Goal: Task Accomplishment & Management: Use online tool/utility

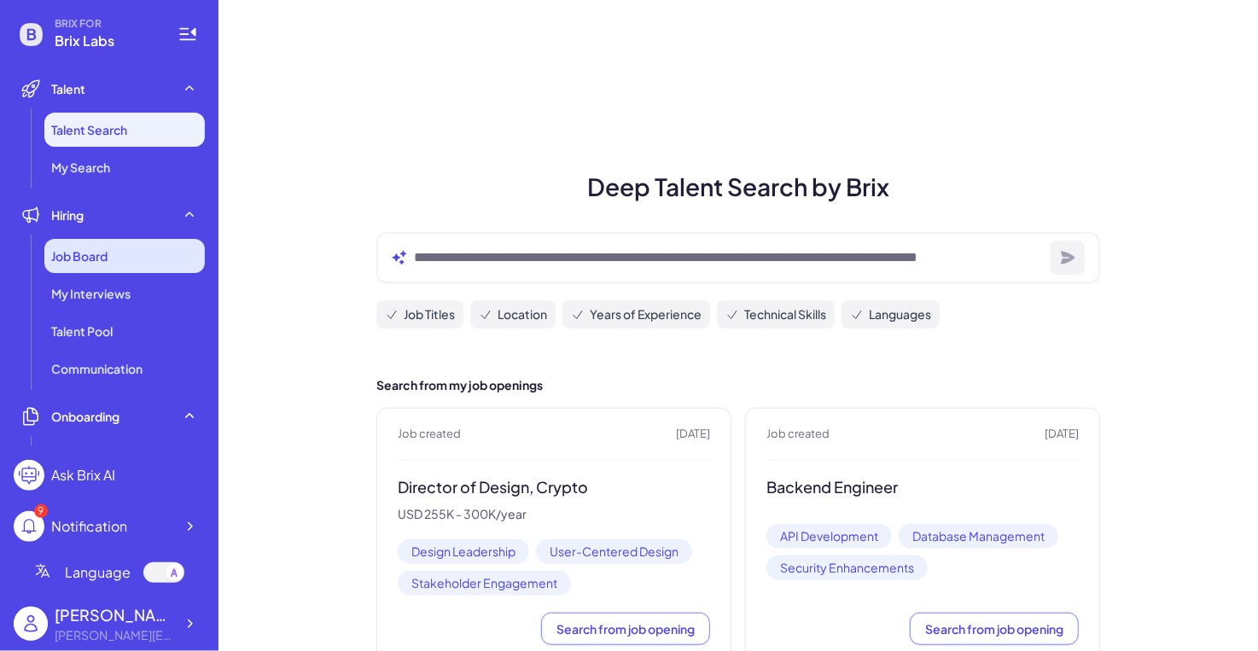
click at [110, 271] on div "Job Board" at bounding box center [124, 256] width 160 height 34
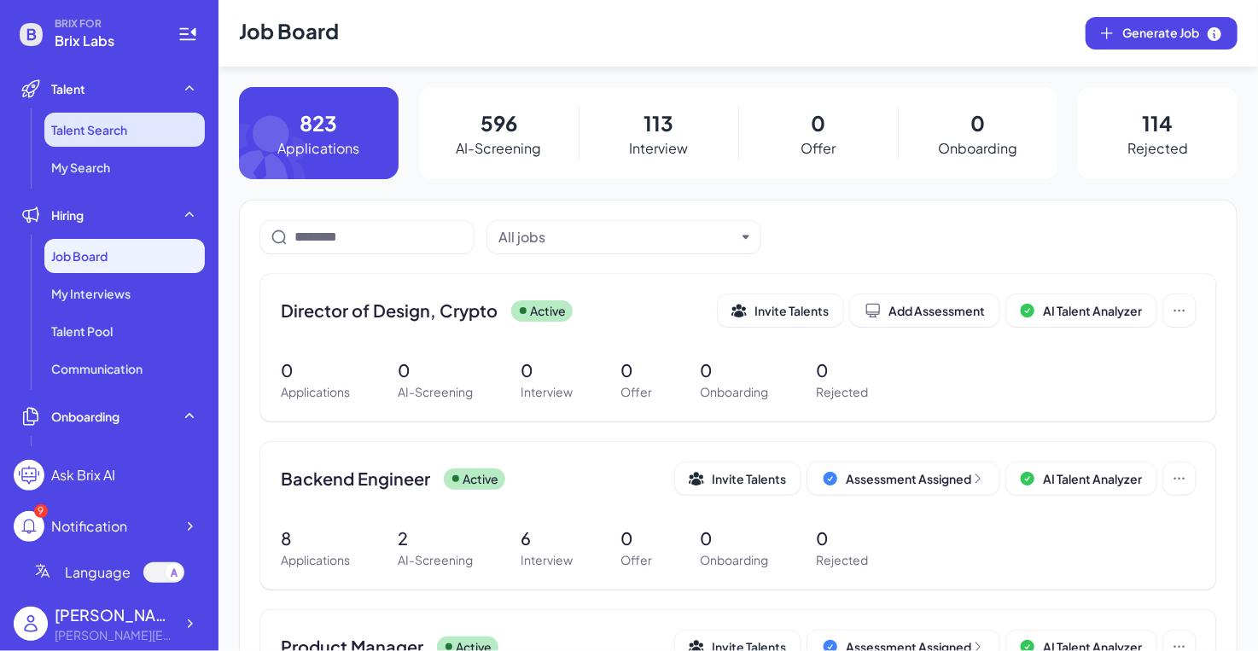
click at [137, 123] on li "Talent Search" at bounding box center [124, 130] width 160 height 34
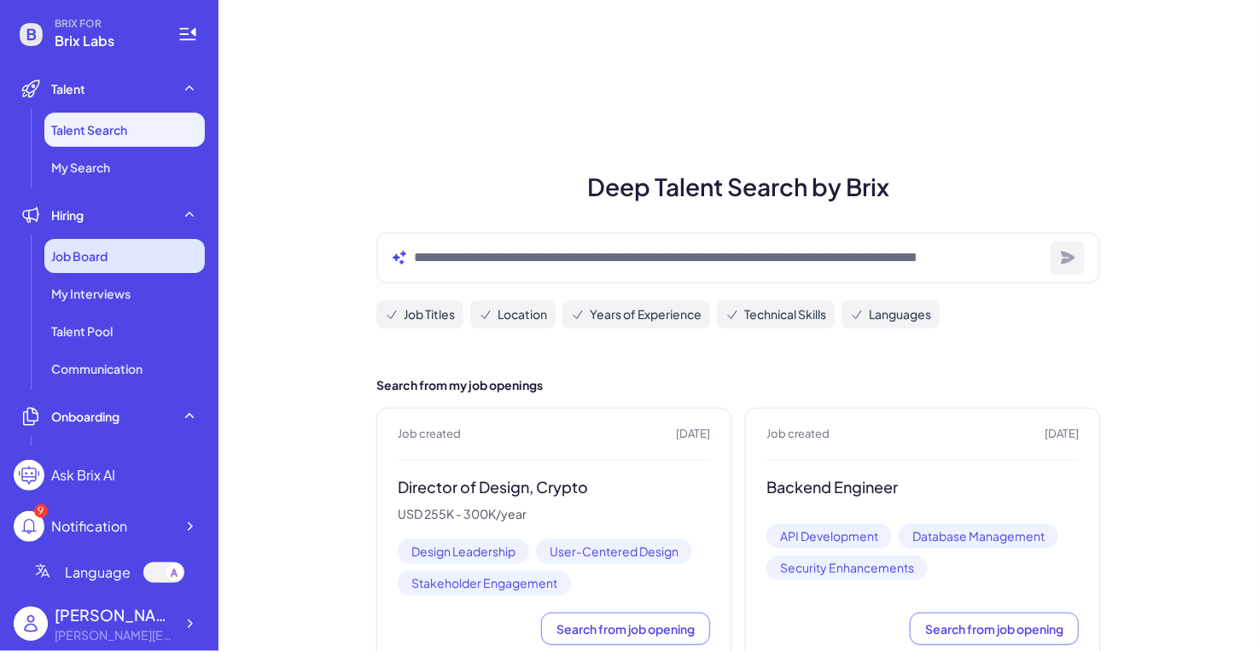
click at [161, 249] on div "Job Board" at bounding box center [124, 256] width 160 height 34
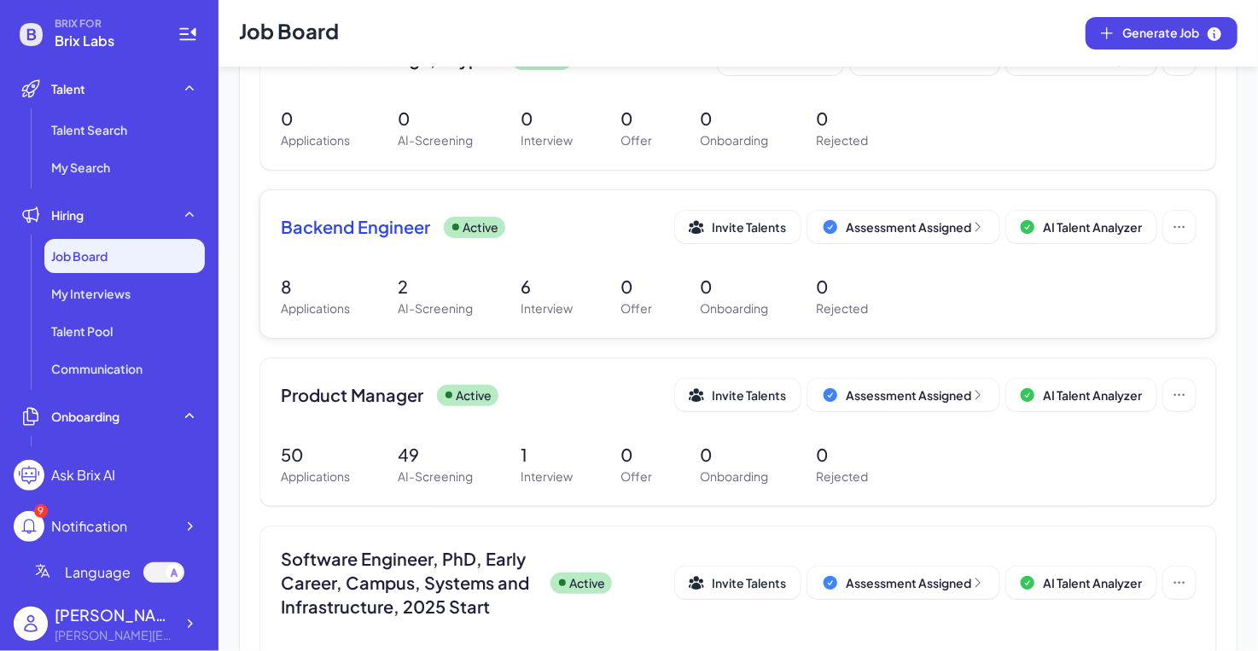
scroll to position [280, 0]
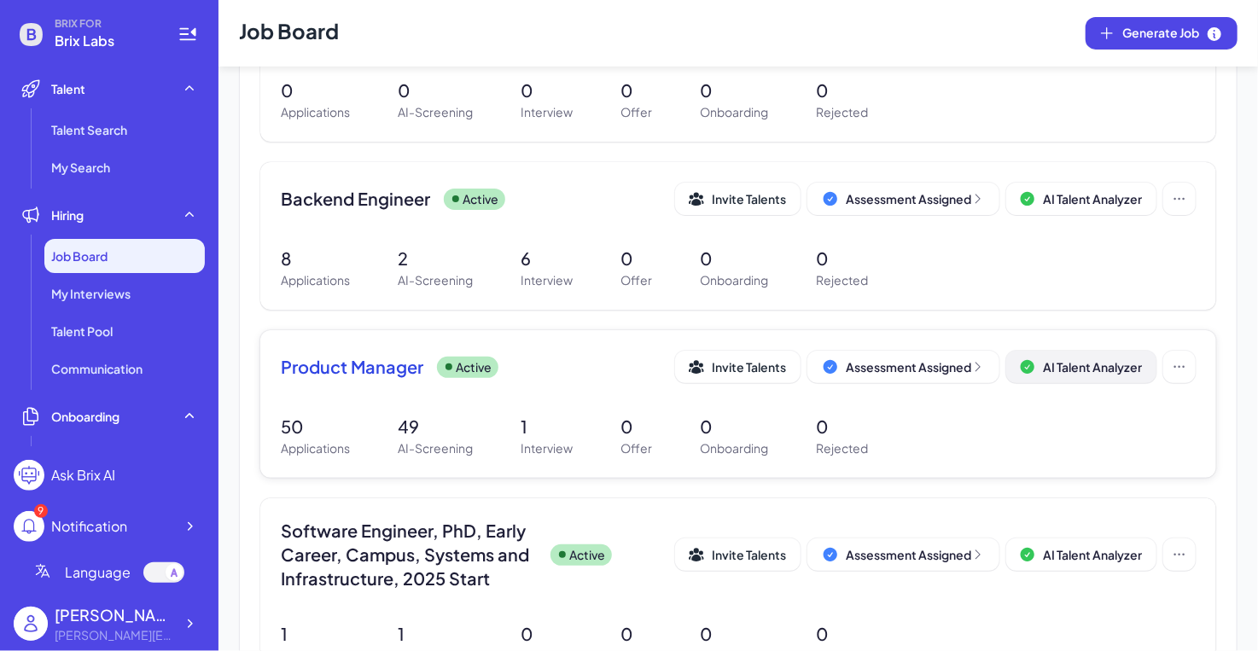
click at [1084, 366] on span "AI Talent Analyzer" at bounding box center [1092, 366] width 99 height 15
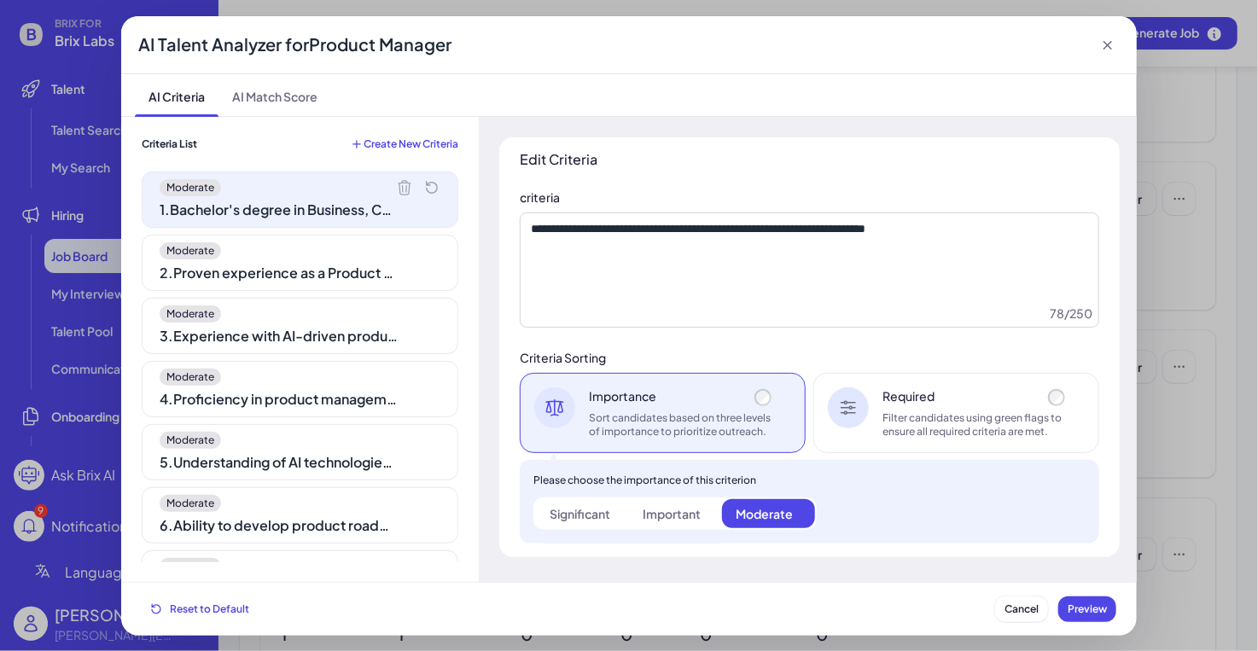
click at [371, 246] on div "Moderate" at bounding box center [300, 250] width 281 height 17
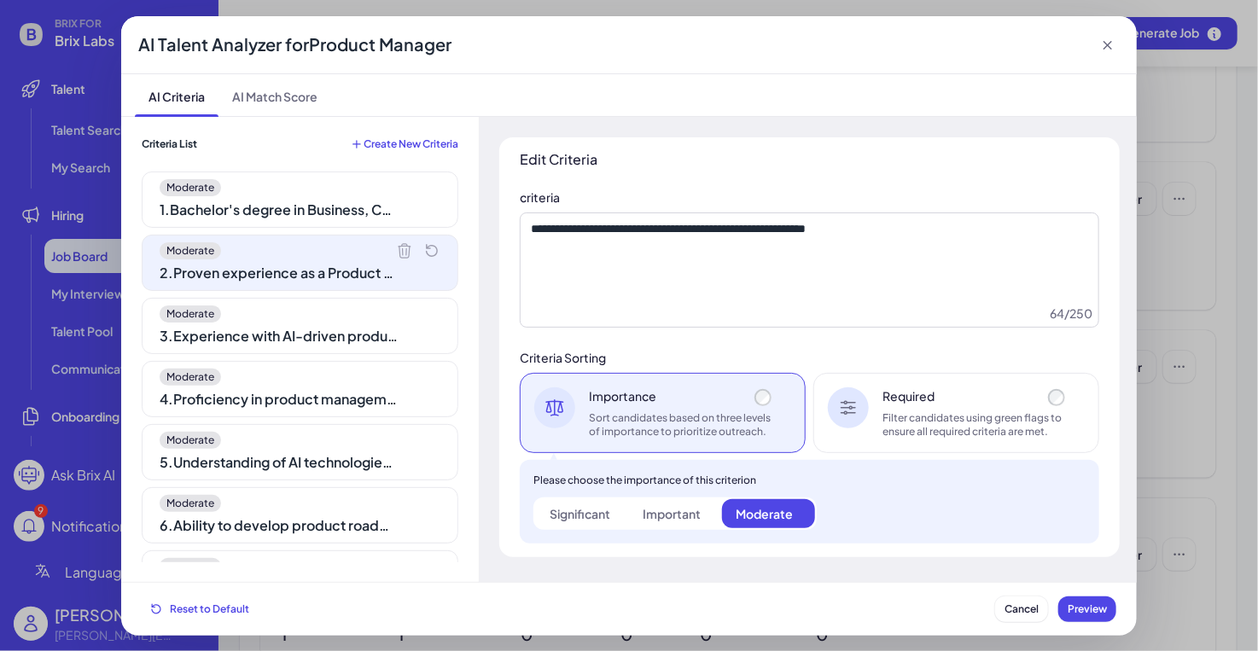
click at [376, 307] on div "Moderate" at bounding box center [300, 314] width 281 height 17
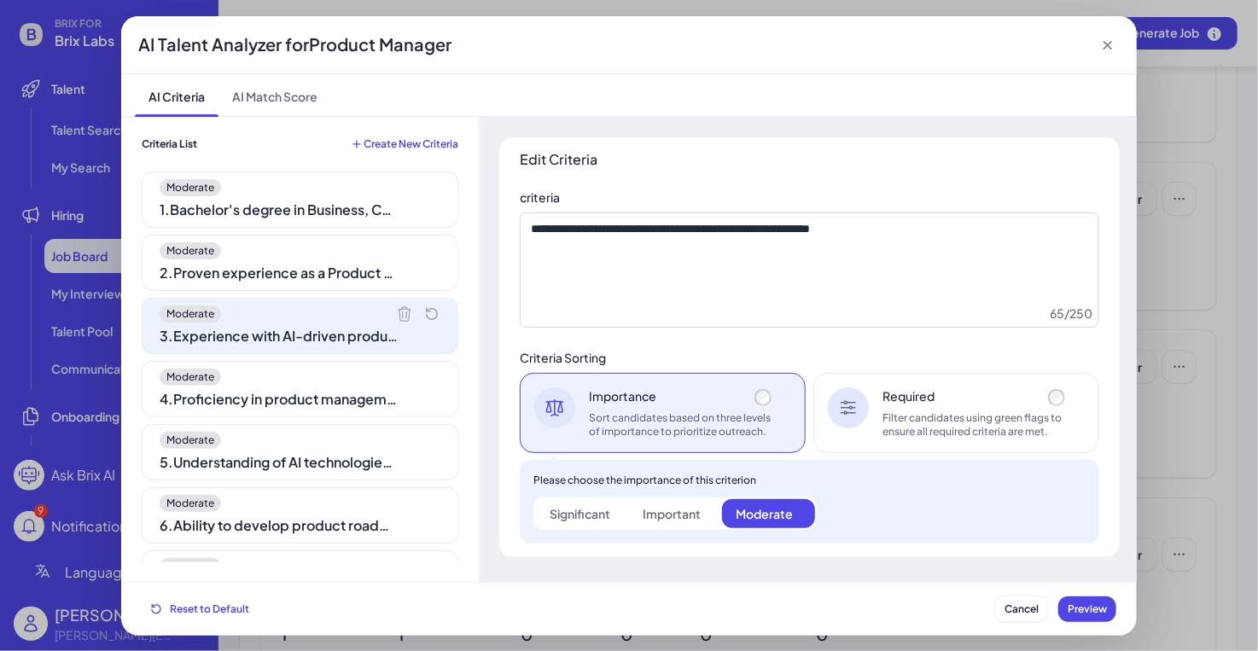
click at [294, 213] on div "1 . Bachelor's degree in Business, Computer Science, Engineering, or related fi…" at bounding box center [279, 210] width 239 height 20
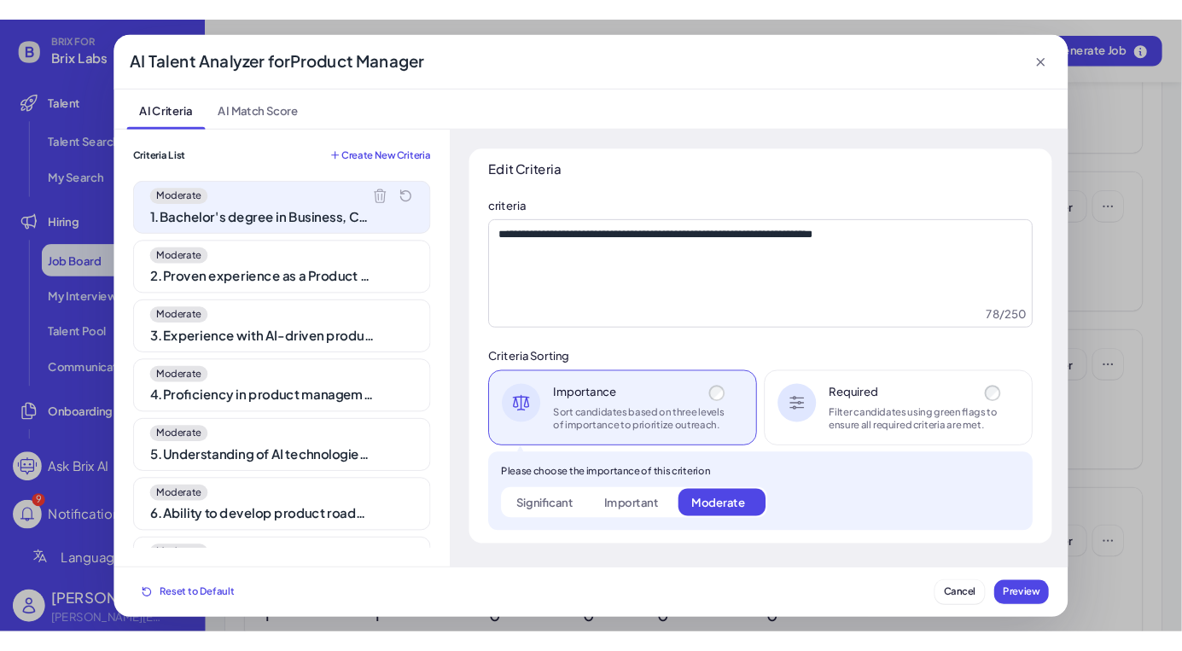
scroll to position [38, 0]
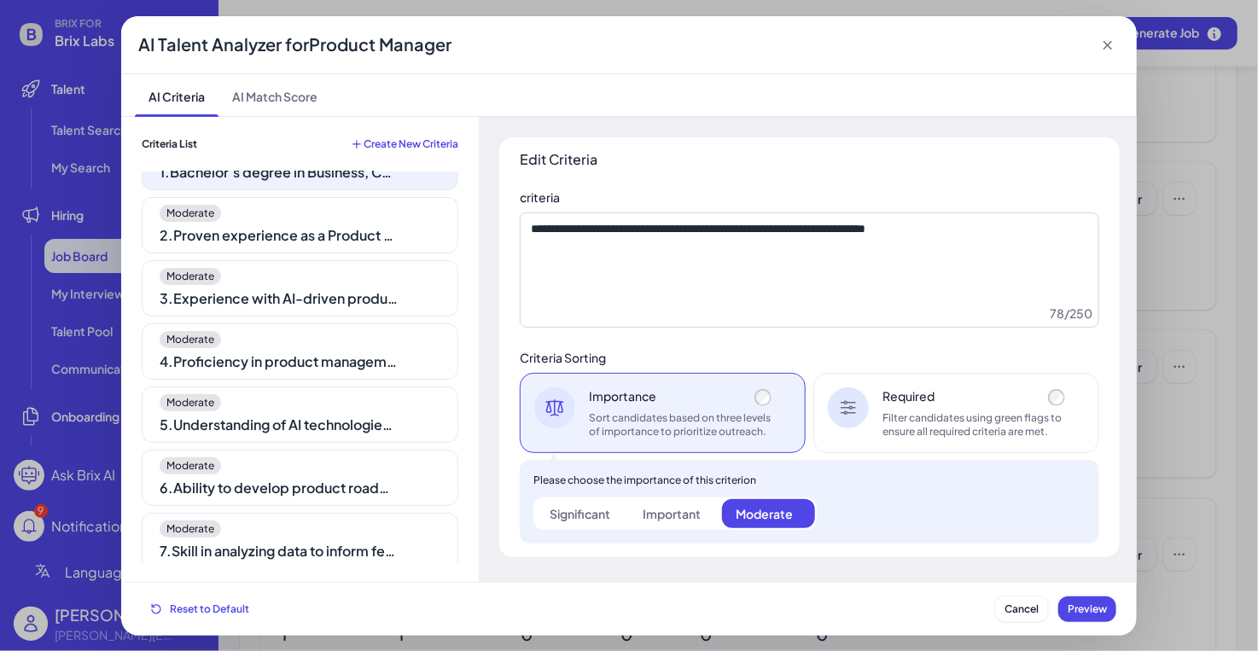
click at [311, 221] on div "Moderate 2 . Proven experience as a Product Manager in a tech or SaaS company" at bounding box center [300, 225] width 317 height 56
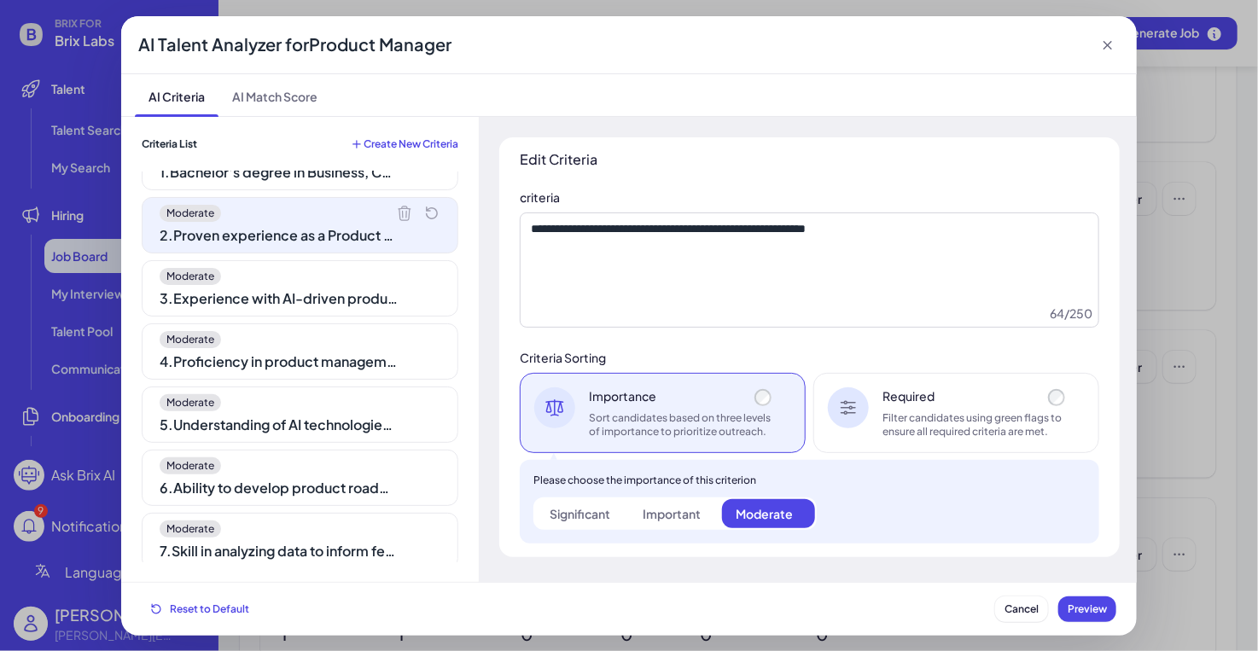
click at [351, 301] on div "3 . Experience with AI-driven products or HR tech solutions is a plus" at bounding box center [279, 298] width 239 height 20
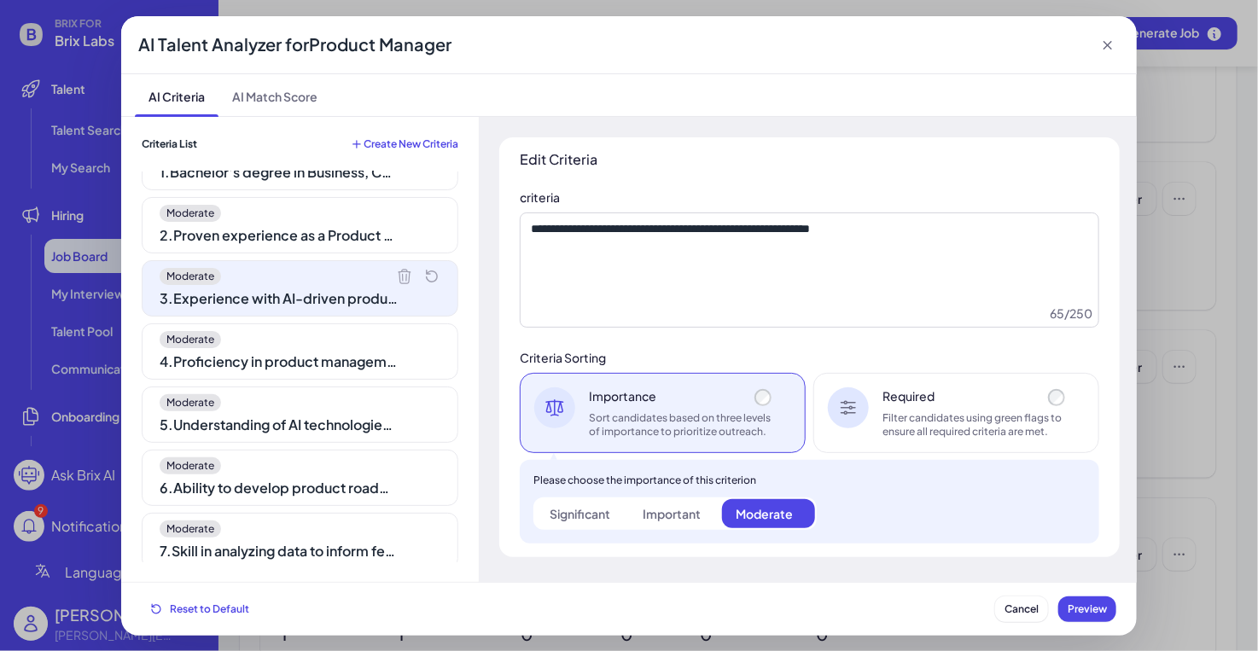
click at [374, 363] on div "4 . Proficiency in product management software and tools" at bounding box center [279, 362] width 239 height 20
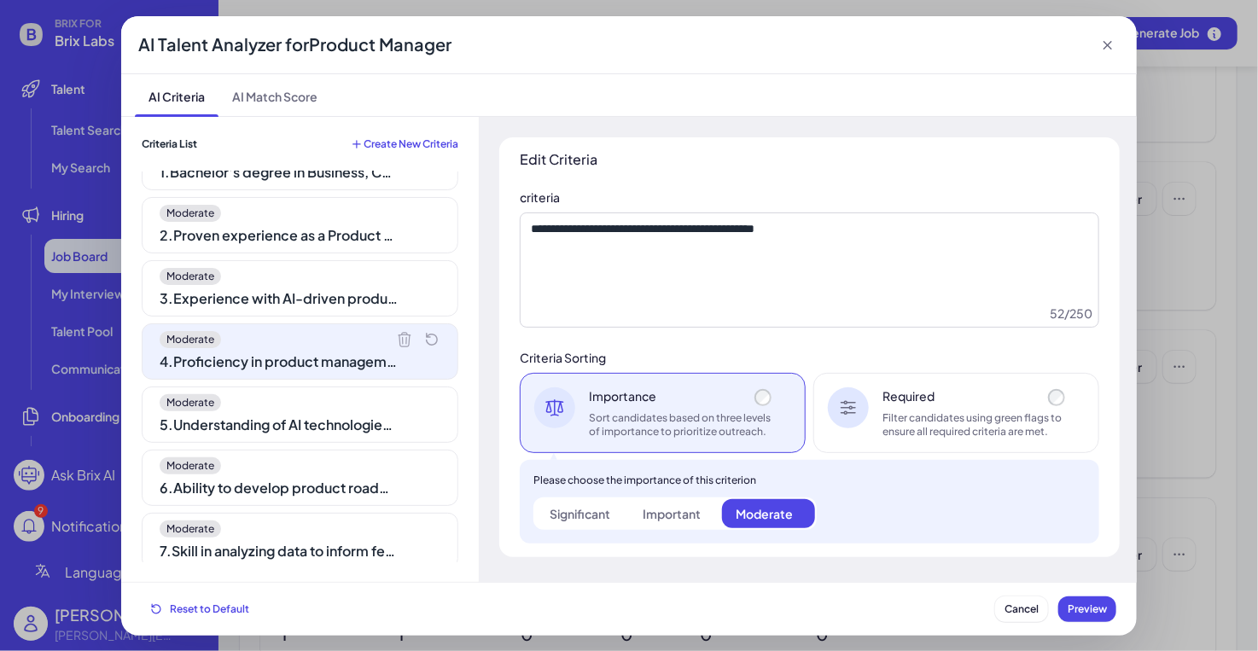
click at [386, 421] on div "5 . Understanding of AI technologies and their application in business solutions" at bounding box center [279, 425] width 239 height 20
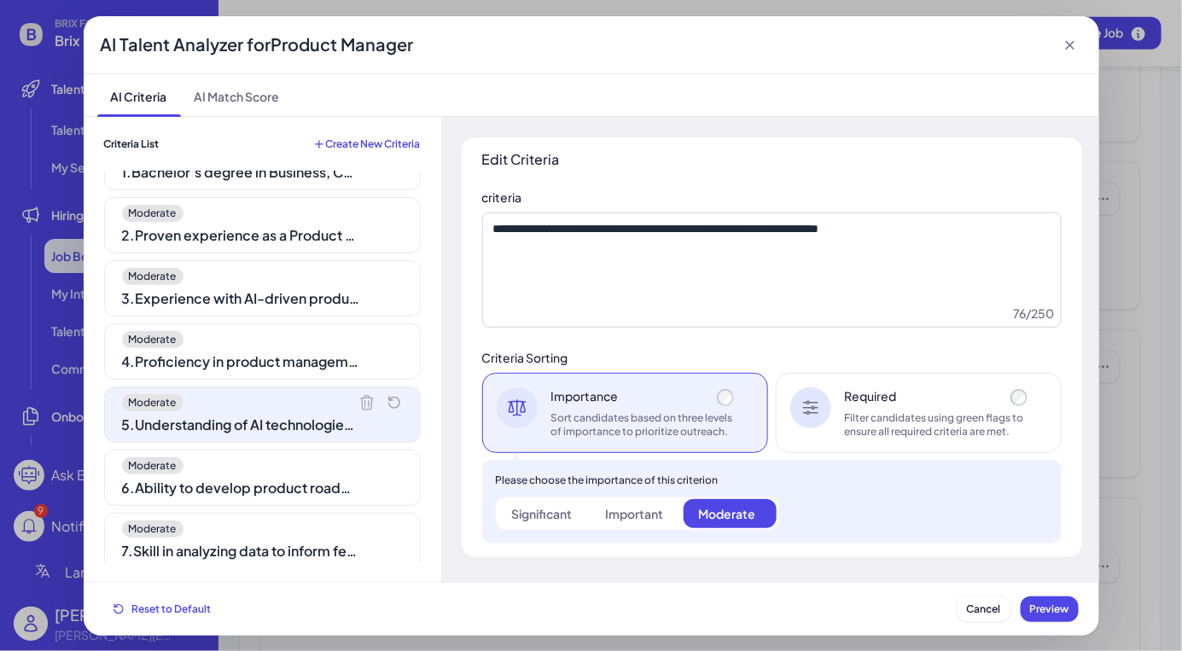
scroll to position [0, 0]
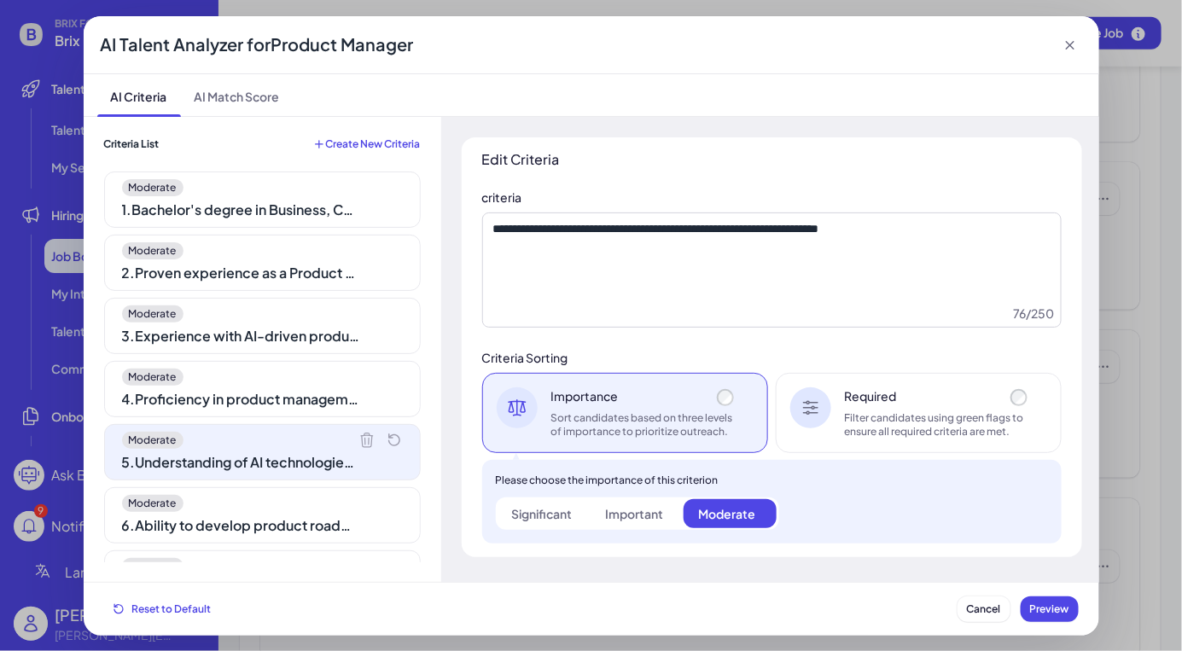
click at [1067, 47] on icon at bounding box center [1069, 45] width 9 height 9
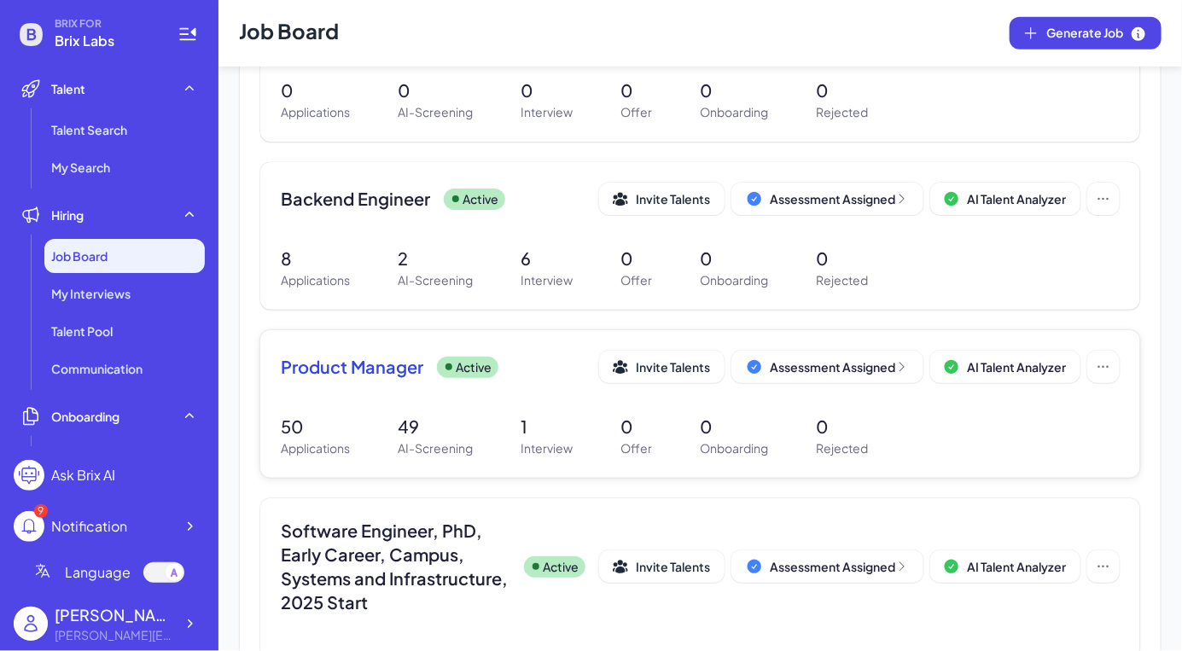
click at [406, 382] on div "Product Manager Active Invite Talents Assessment Assigned AI Talent Analyzer" at bounding box center [700, 372] width 839 height 43
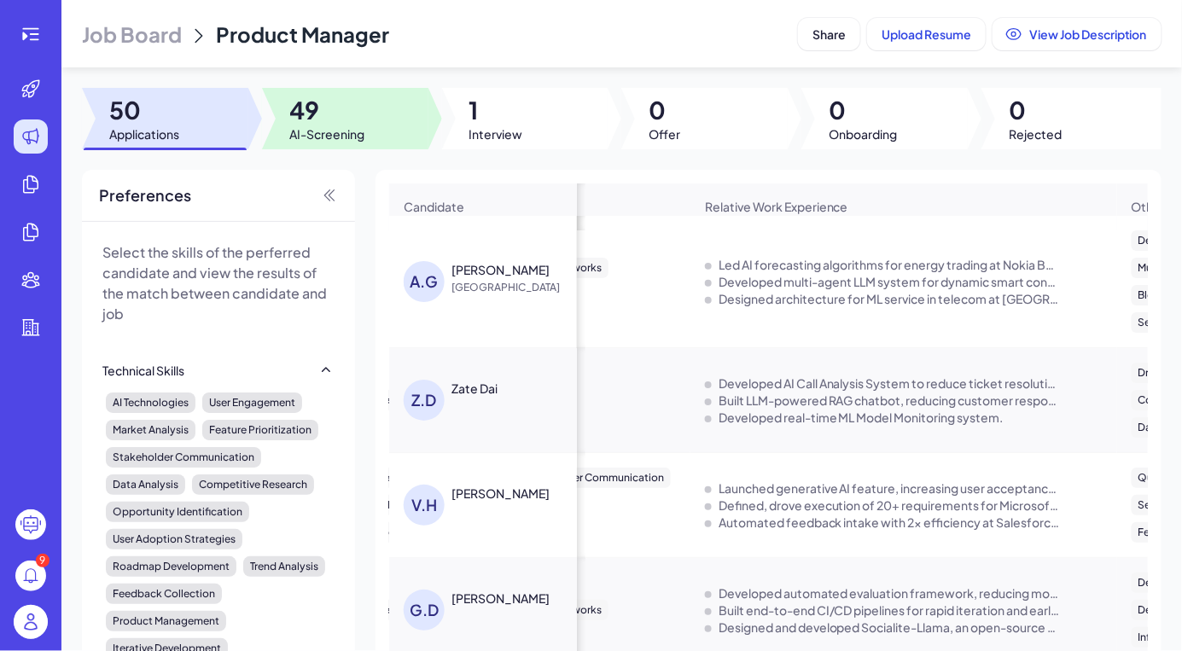
click at [372, 115] on div at bounding box center [345, 118] width 166 height 61
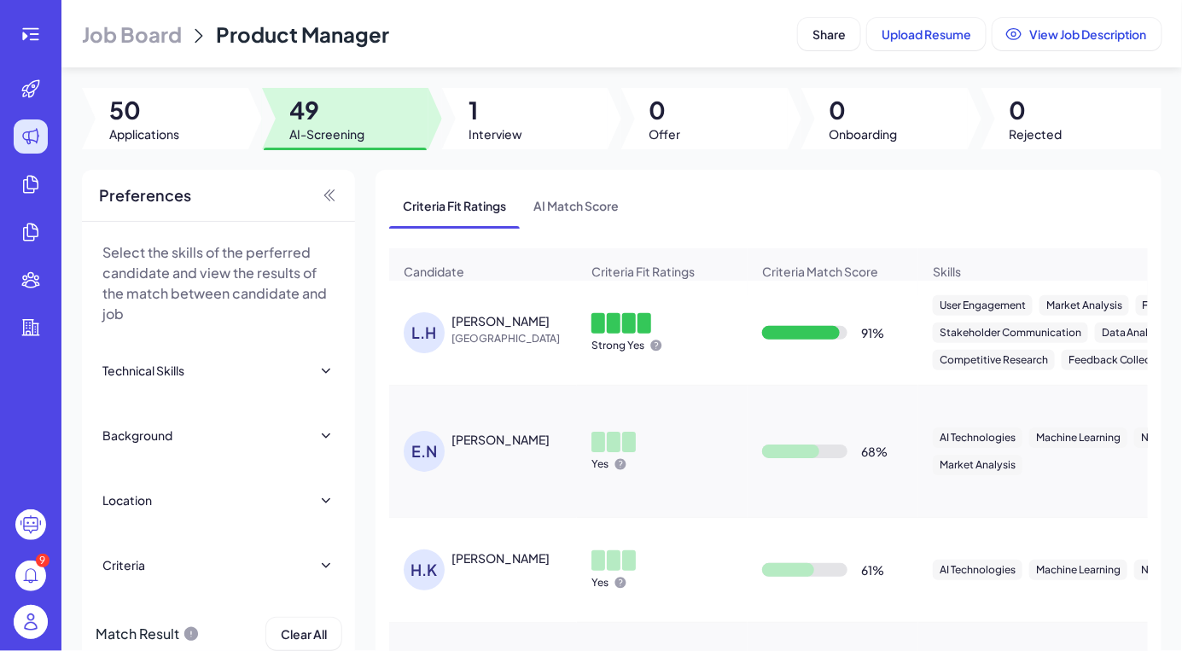
click at [468, 346] on span "[GEOGRAPHIC_DATA]" at bounding box center [516, 338] width 128 height 17
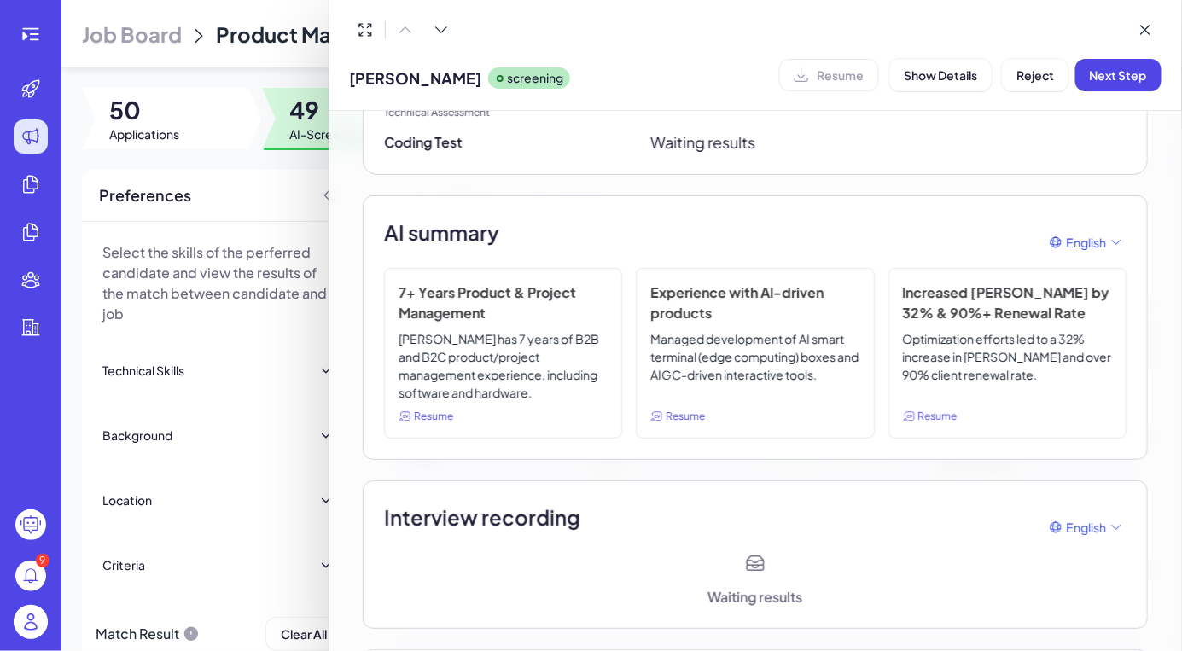
scroll to position [180, 0]
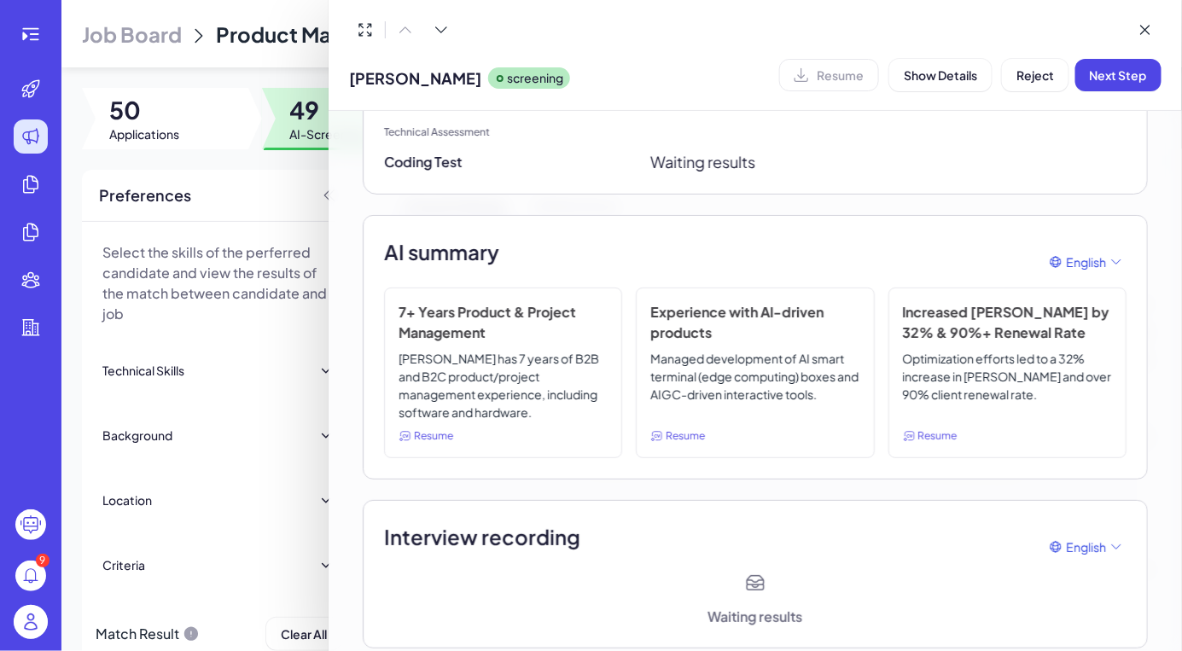
click at [558, 382] on p "[PERSON_NAME] has 7 years of B2B and B2C product/project management experience,…" at bounding box center [503, 386] width 209 height 72
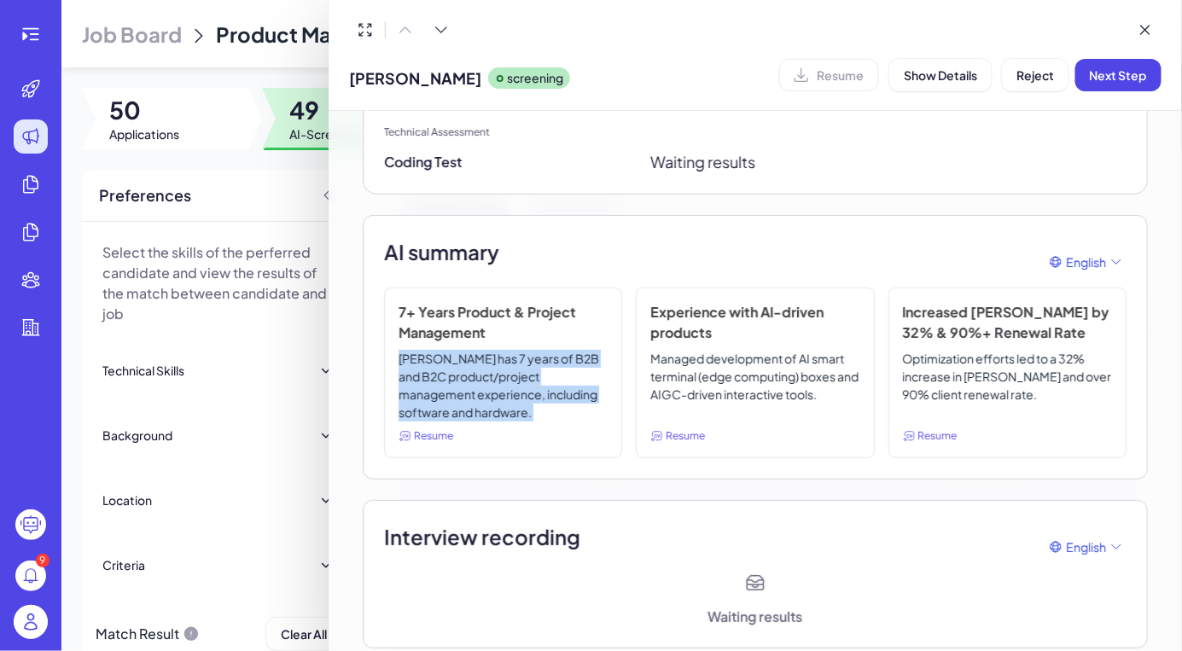
click at [558, 382] on p "[PERSON_NAME] has 7 years of B2B and B2C product/project management experience,…" at bounding box center [503, 386] width 209 height 72
click at [790, 350] on p "Managed development of AI smart terminal (edge computing) boxes and AIGC-driven…" at bounding box center [754, 386] width 209 height 72
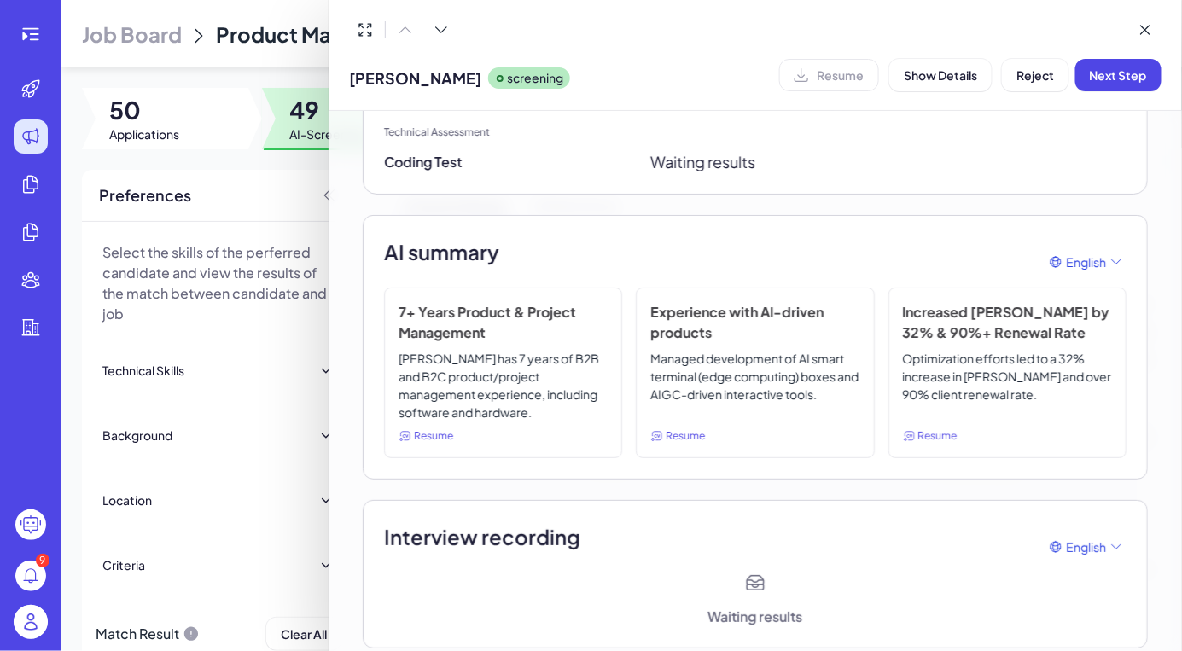
click at [790, 350] on p "Managed development of AI smart terminal (edge computing) boxes and AIGC-driven…" at bounding box center [754, 386] width 209 height 72
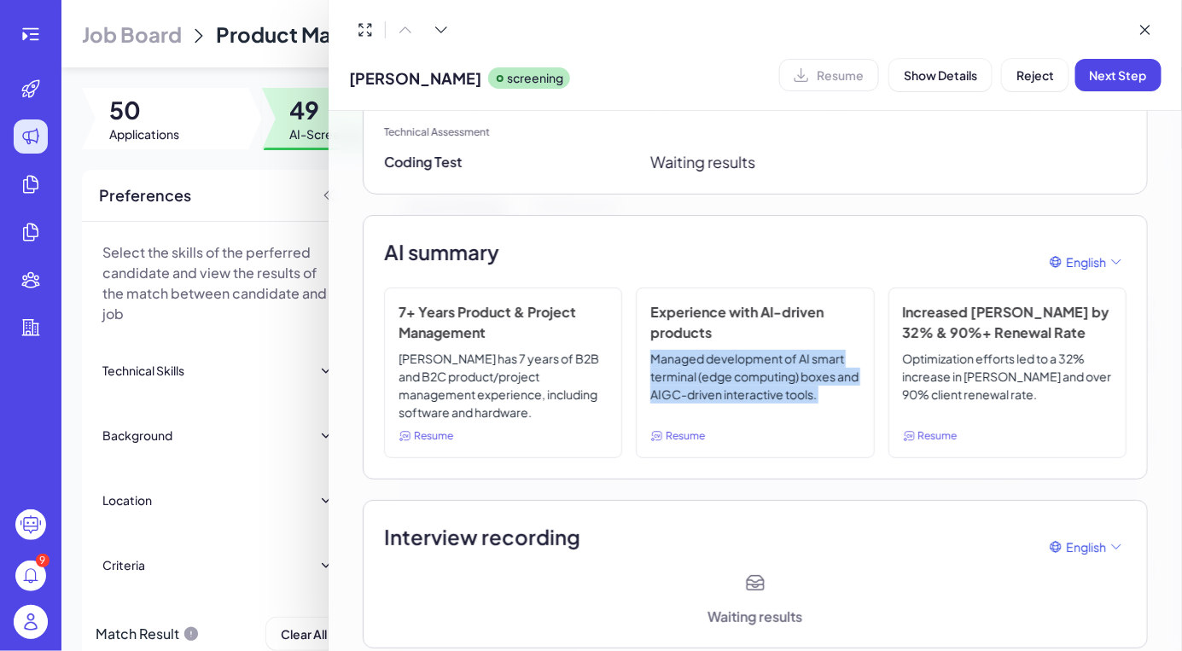
click at [807, 388] on p "Managed development of AI smart terminal (edge computing) boxes and AIGC-driven…" at bounding box center [754, 386] width 209 height 72
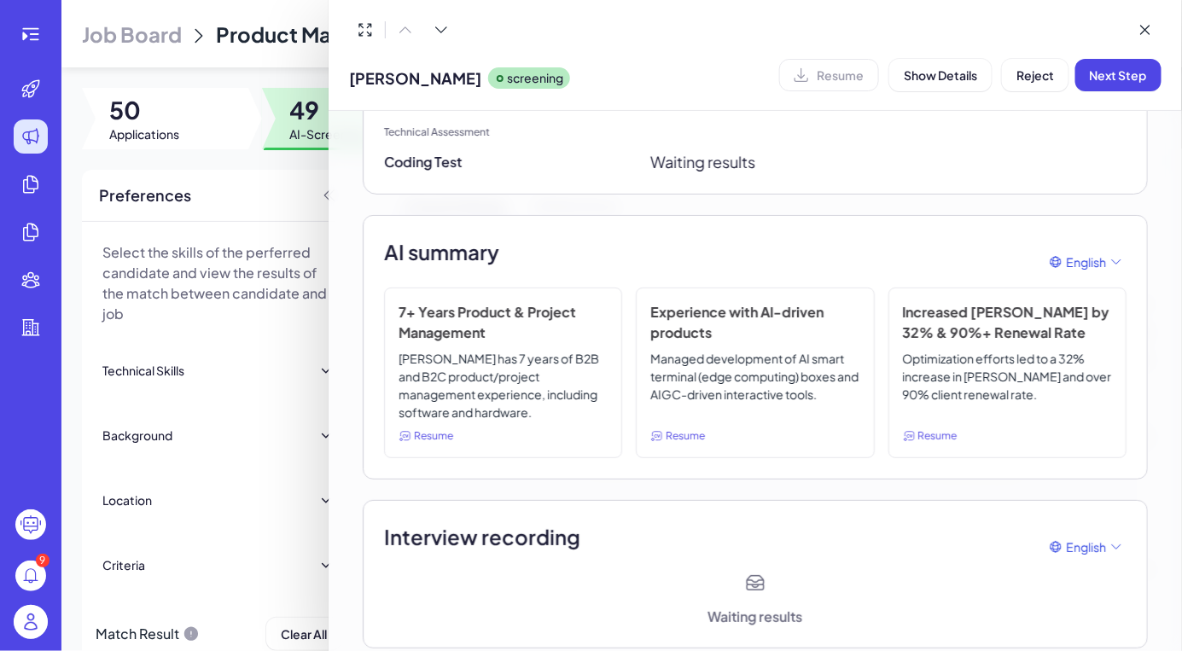
click at [807, 388] on p "Managed development of AI smart terminal (edge computing) boxes and AIGC-driven…" at bounding box center [754, 386] width 209 height 72
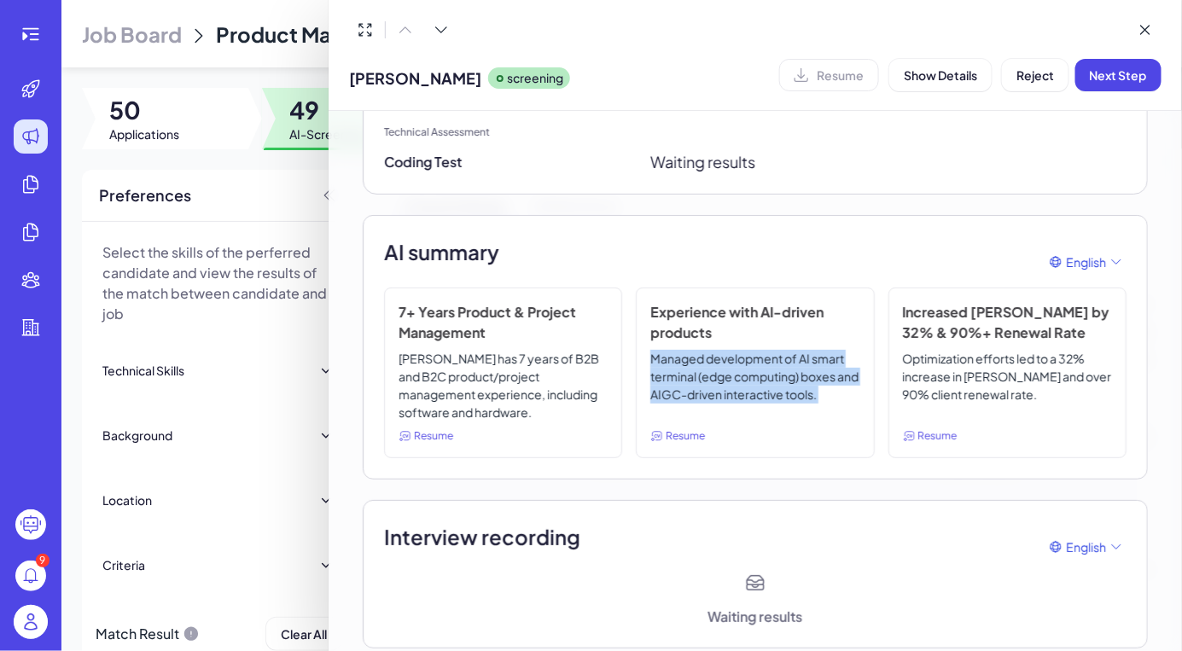
click at [807, 388] on p "Managed development of AI smart terminal (edge computing) boxes and AIGC-driven…" at bounding box center [754, 386] width 209 height 72
click at [999, 382] on p "Optimization efforts led to a 32% increase in [PERSON_NAME] and over 90% client…" at bounding box center [1007, 386] width 209 height 72
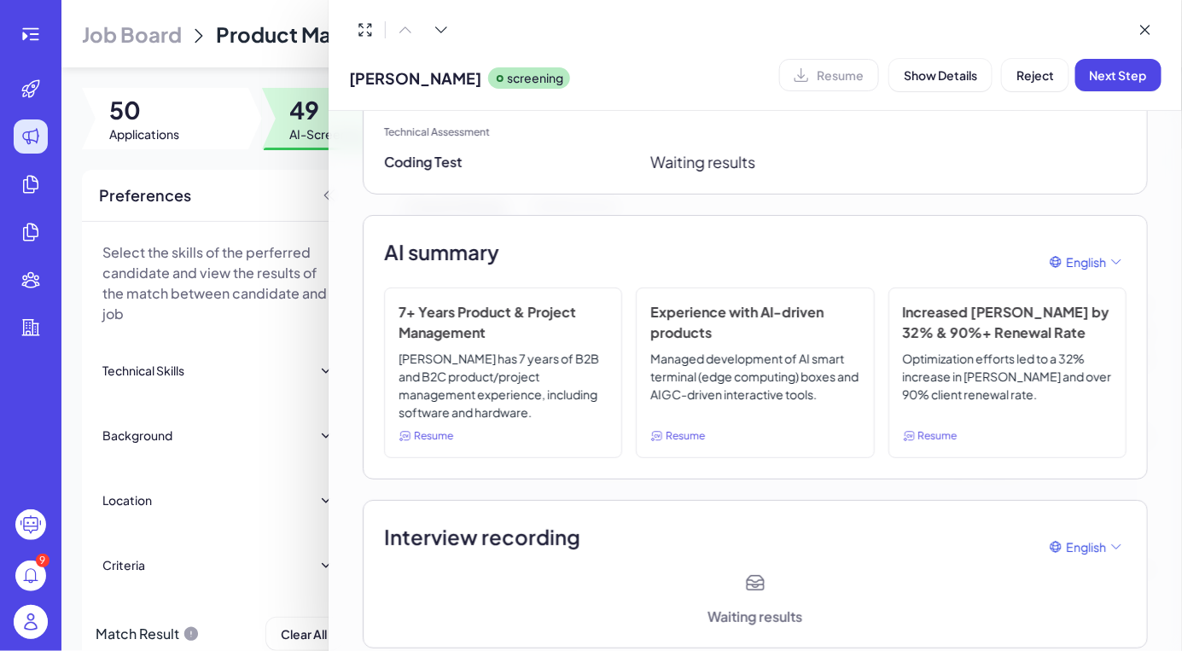
click at [999, 382] on p "Optimization efforts led to a 32% increase in [PERSON_NAME] and over 90% client…" at bounding box center [1007, 386] width 209 height 72
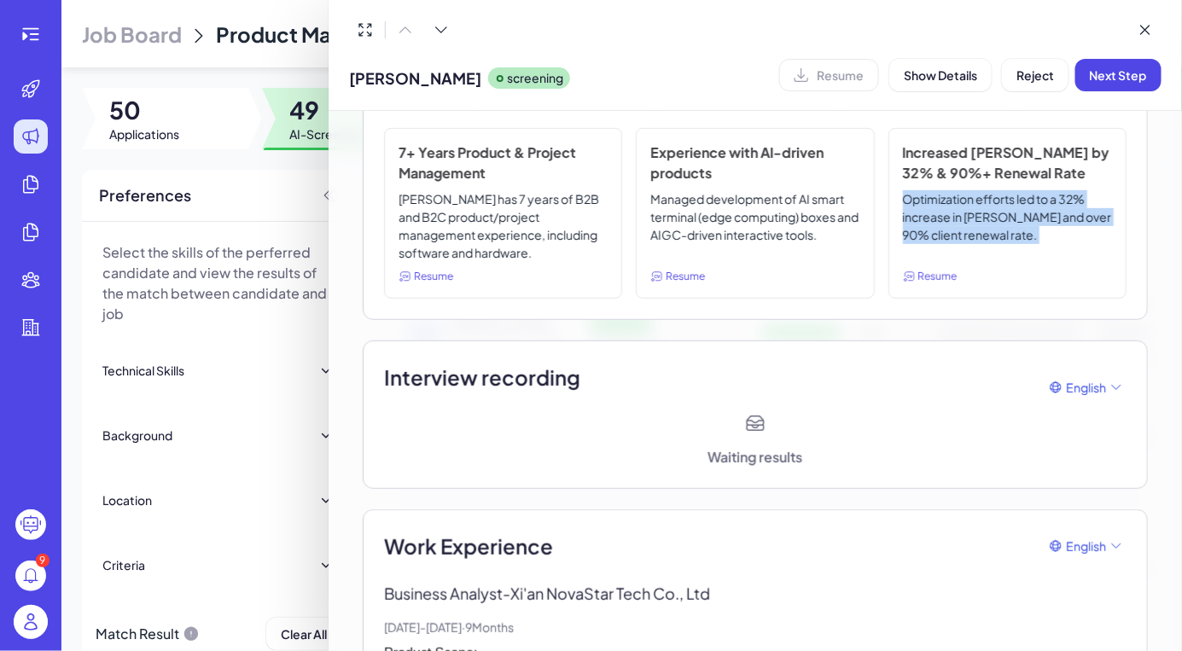
scroll to position [496, 0]
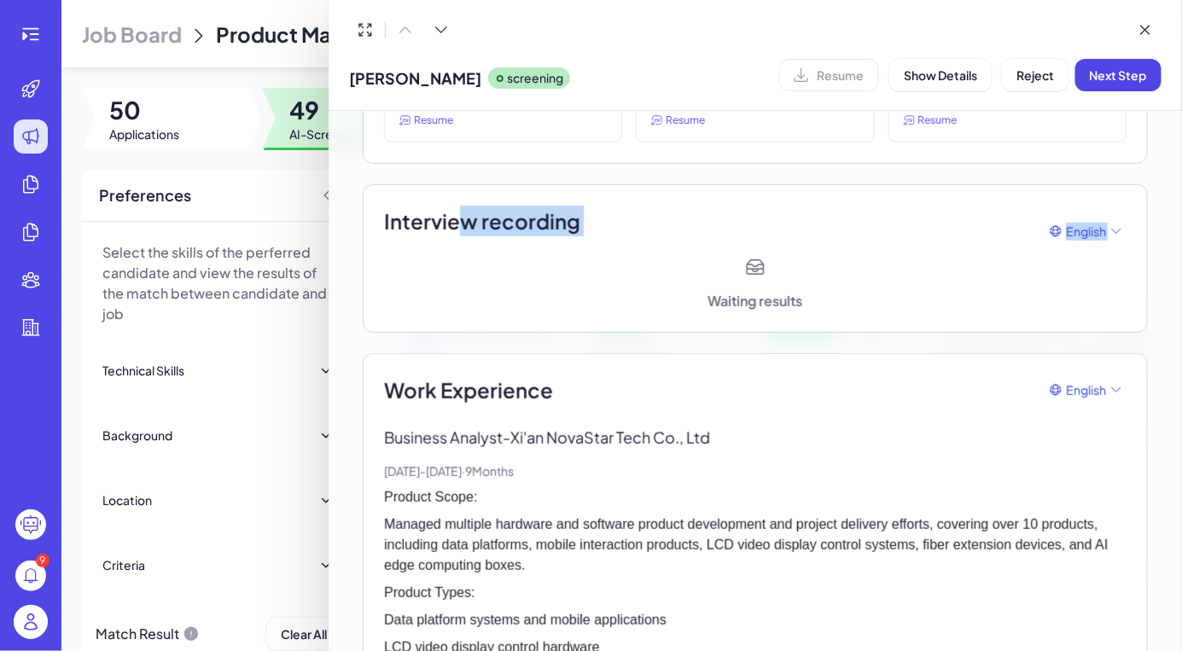
drag, startPoint x: 456, startPoint y: 221, endPoint x: 683, endPoint y: 288, distance: 236.8
click at [683, 290] on div "Interview recording English Waiting results" at bounding box center [755, 258] width 785 height 149
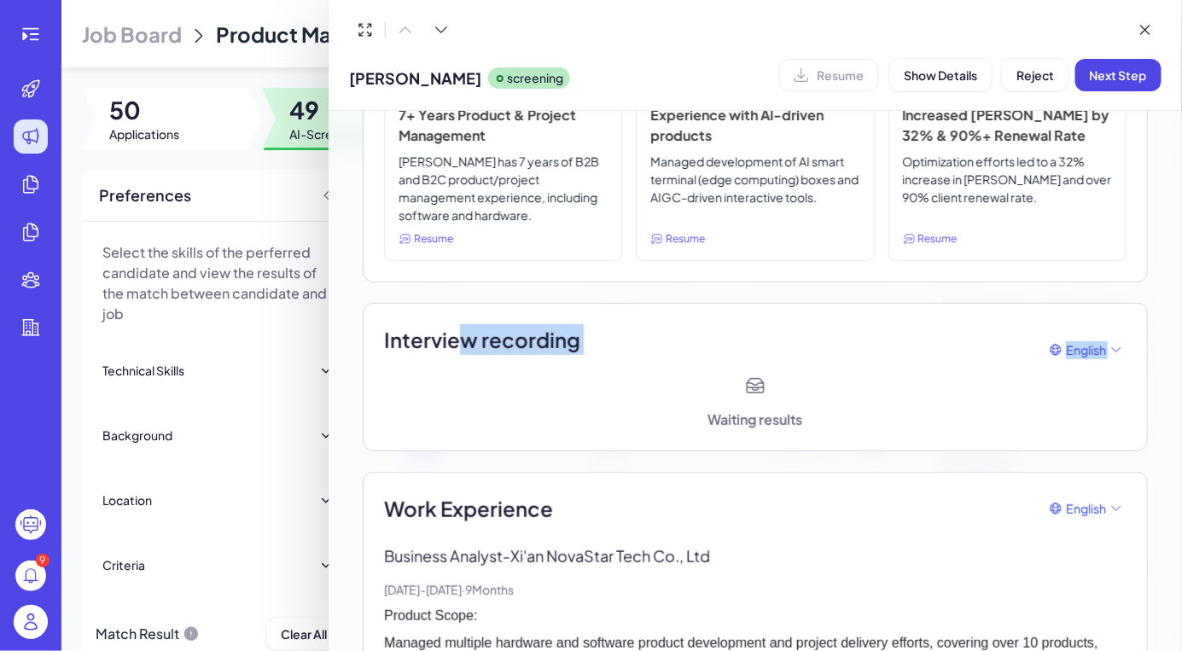
scroll to position [329, 0]
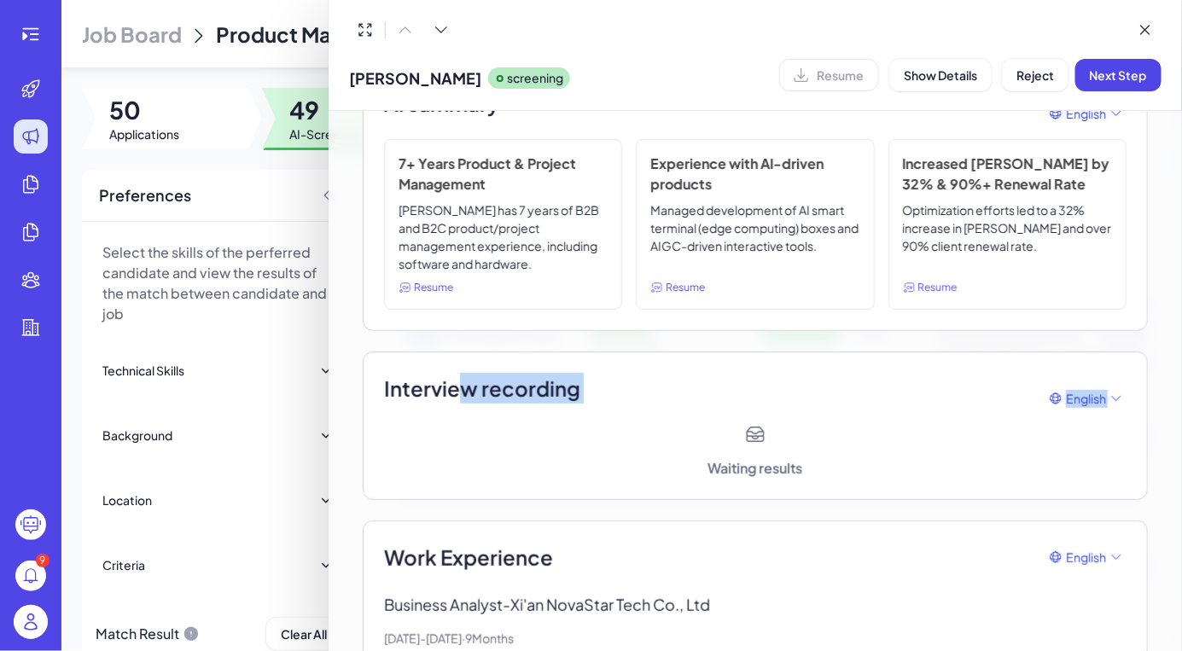
click at [922, 276] on div "Increased [PERSON_NAME] by 32% & 90%+ Renewal Rate Optimization efforts led to …" at bounding box center [1008, 224] width 238 height 171
click at [731, 259] on p "Managed development of AI smart terminal (edge computing) boxes and AIGC-driven…" at bounding box center [754, 237] width 209 height 72
click at [676, 282] on span "Resume" at bounding box center [685, 287] width 39 height 15
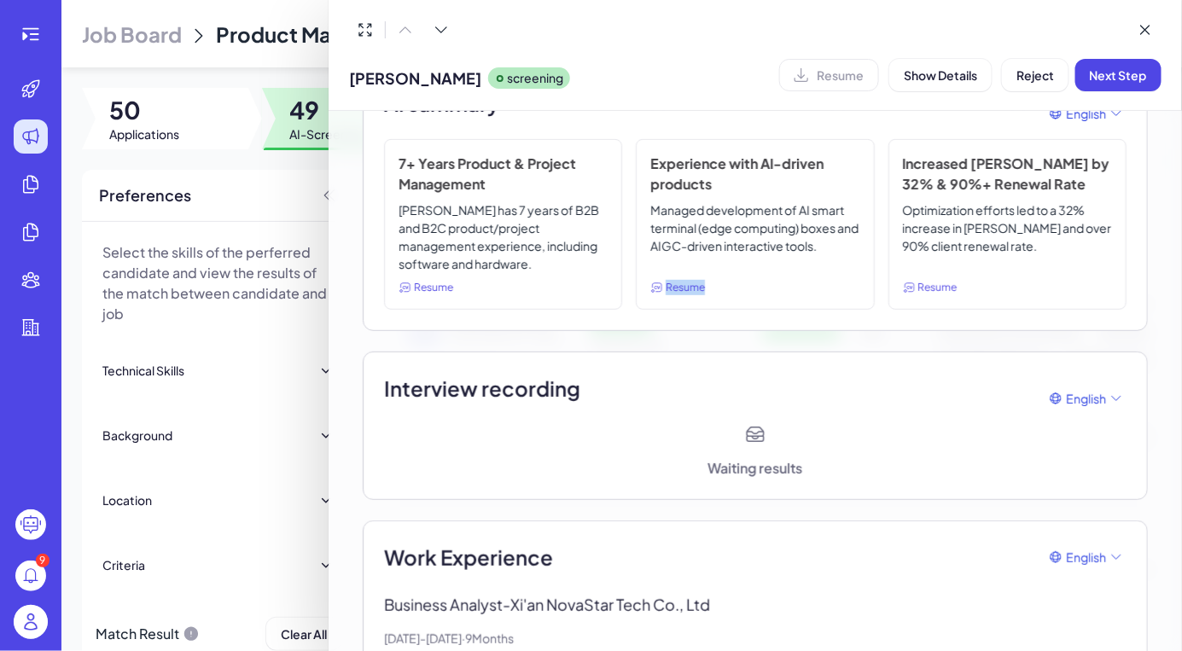
click at [676, 282] on span "Resume" at bounding box center [685, 287] width 39 height 15
click at [444, 294] on div "7+ Years Product & Project Management [PERSON_NAME] has 7 years of B2B and B2C …" at bounding box center [503, 224] width 238 height 171
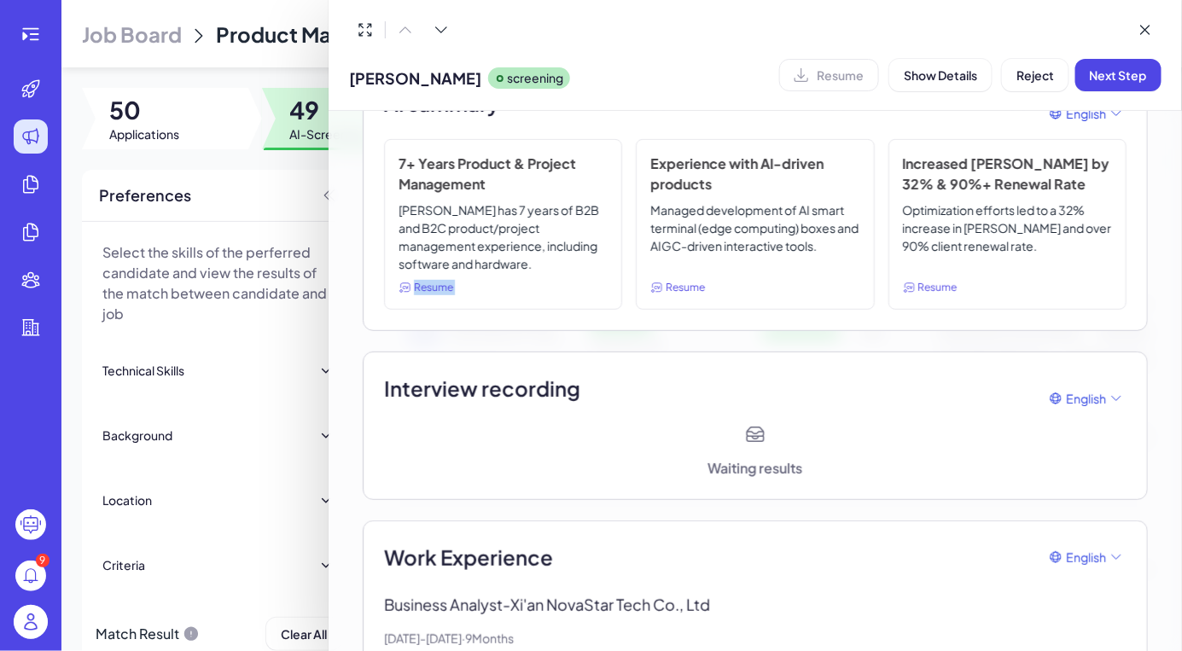
click at [444, 294] on div "7+ Years Product & Project Management [PERSON_NAME] has 7 years of B2B and B2C …" at bounding box center [503, 224] width 238 height 171
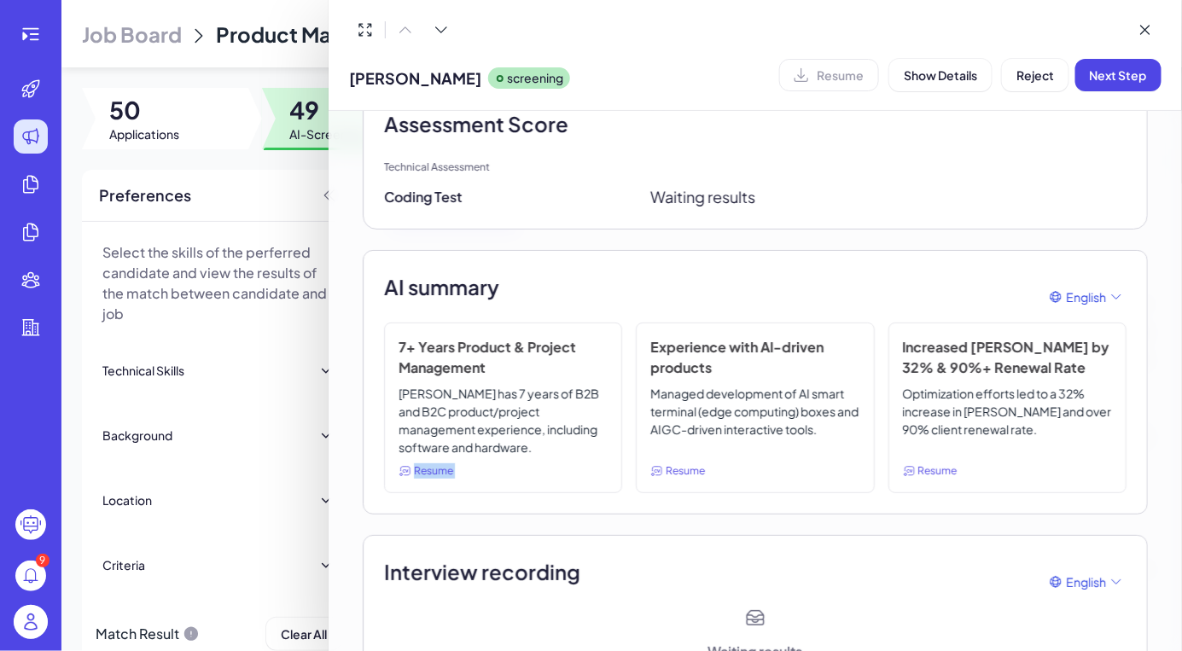
scroll to position [147, 0]
click at [476, 280] on h2 "AI summary" at bounding box center [441, 285] width 115 height 31
click at [520, 288] on div "AI summary English" at bounding box center [755, 295] width 743 height 51
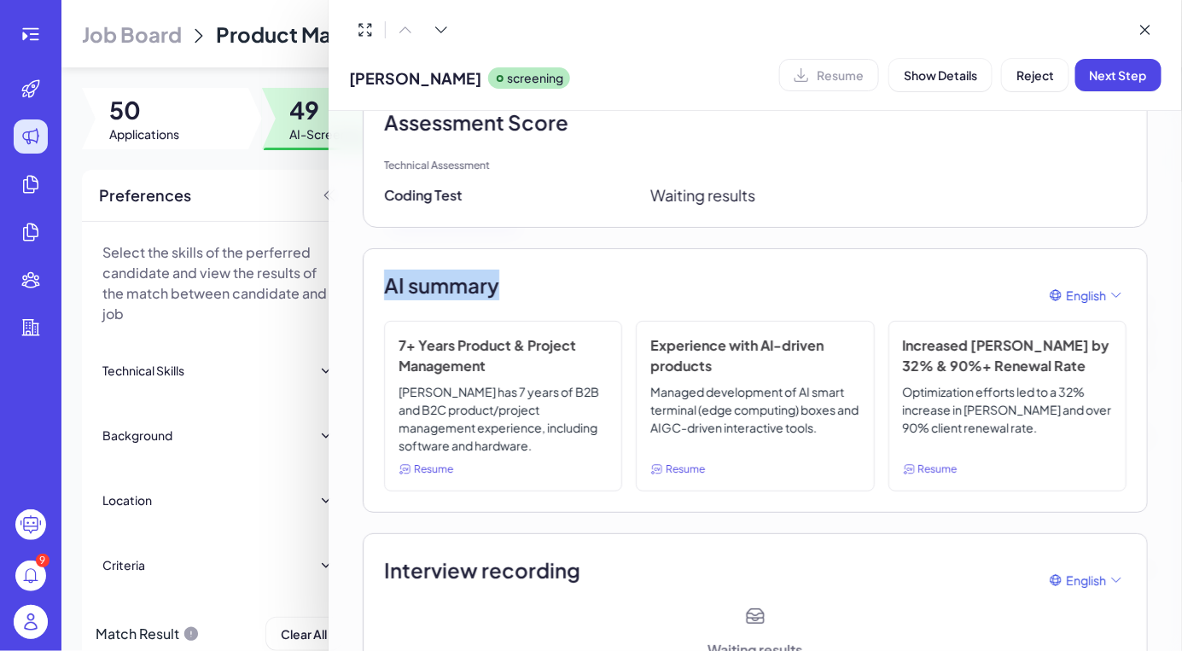
drag, startPoint x: 385, startPoint y: 285, endPoint x: 515, endPoint y: 279, distance: 129.9
click at [516, 280] on div "AI summary English" at bounding box center [755, 295] width 743 height 51
click at [515, 279] on div "AI summary English" at bounding box center [755, 295] width 743 height 51
drag, startPoint x: 520, startPoint y: 278, endPoint x: 385, endPoint y: 278, distance: 134.9
click at [385, 278] on div "AI summary English" at bounding box center [755, 295] width 743 height 51
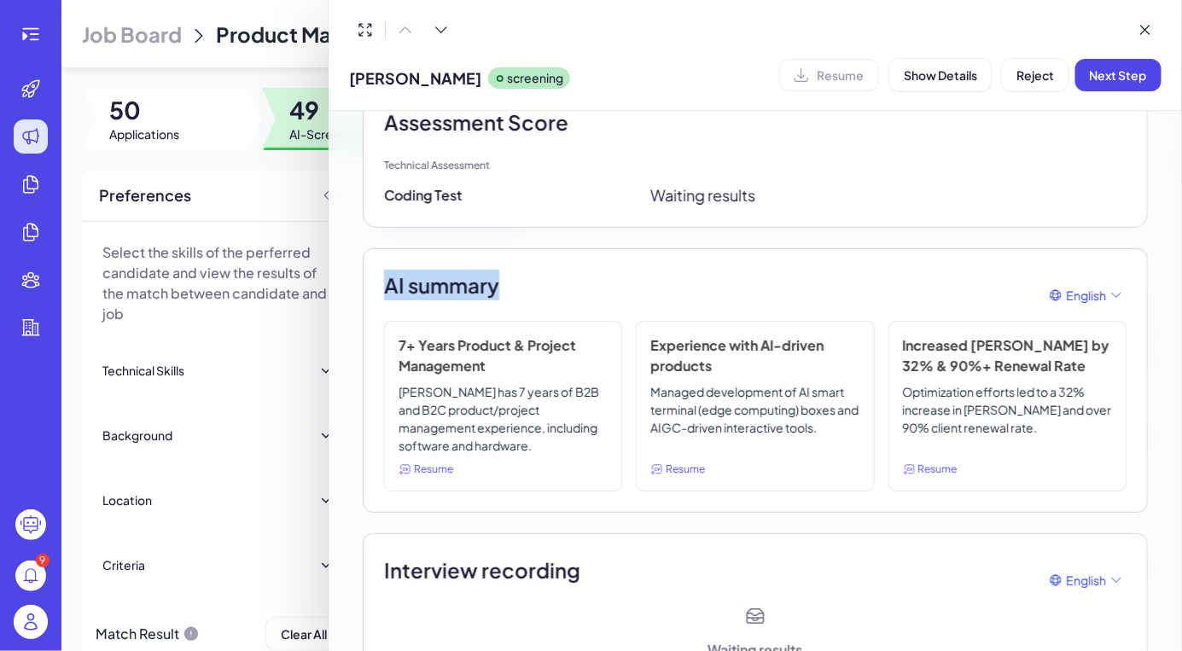
click at [385, 283] on h2 "AI summary" at bounding box center [441, 285] width 115 height 31
drag, startPoint x: 385, startPoint y: 284, endPoint x: 516, endPoint y: 285, distance: 130.6
click at [516, 285] on div "AI summary English" at bounding box center [755, 295] width 743 height 51
click at [435, 285] on h2 "AI summary" at bounding box center [441, 285] width 115 height 31
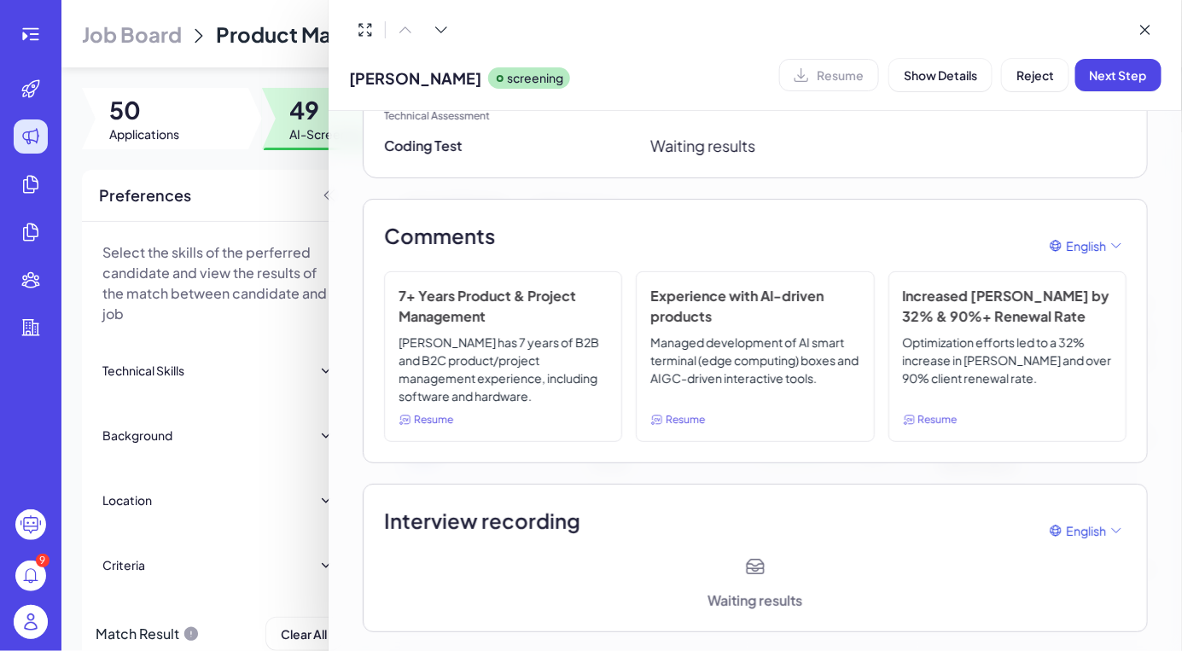
scroll to position [207, 0]
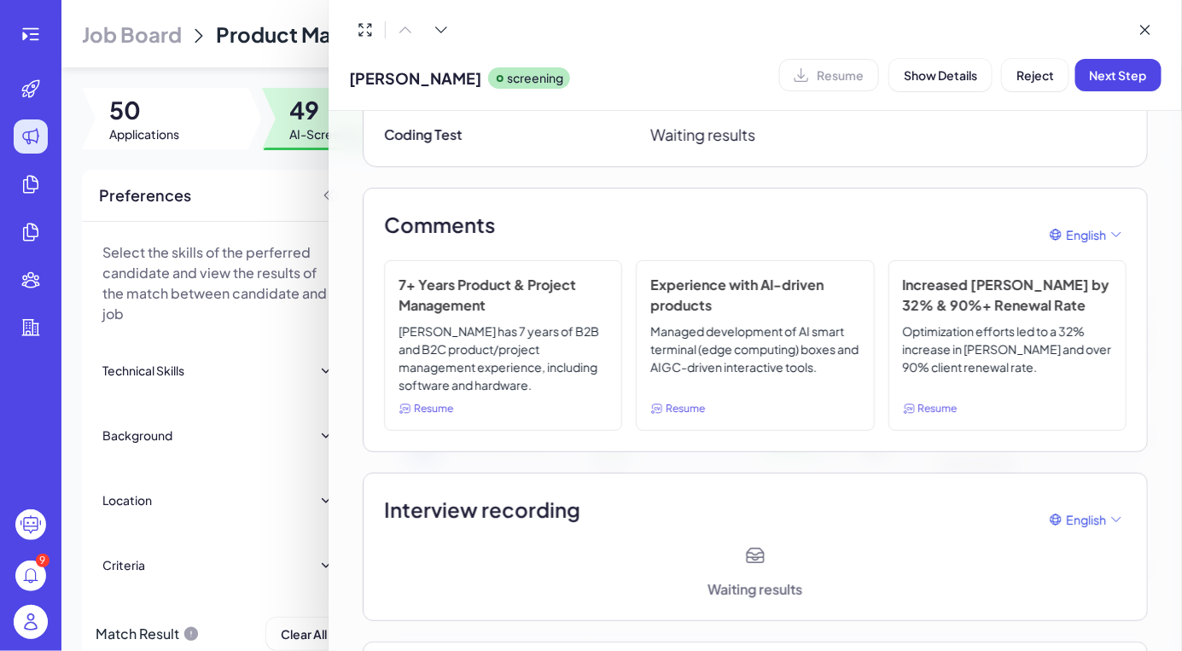
click at [424, 406] on span "Resume" at bounding box center [433, 408] width 39 height 15
click at [1145, 28] on icon at bounding box center [1145, 29] width 17 height 17
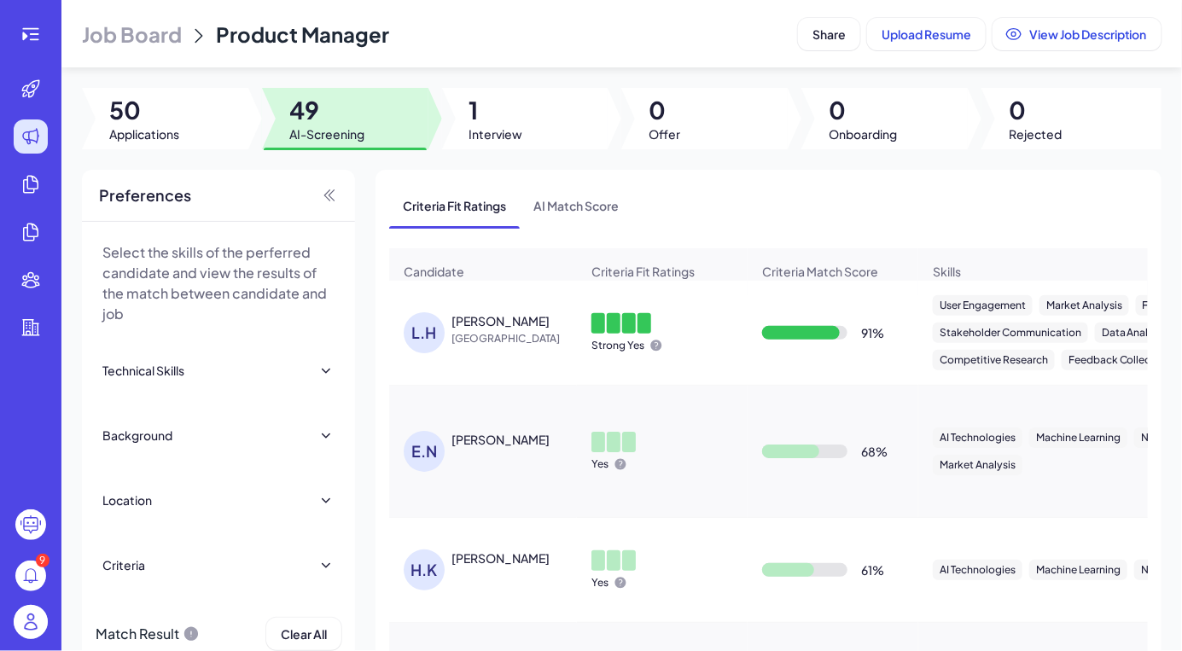
click at [473, 341] on span "[GEOGRAPHIC_DATA]" at bounding box center [516, 338] width 128 height 17
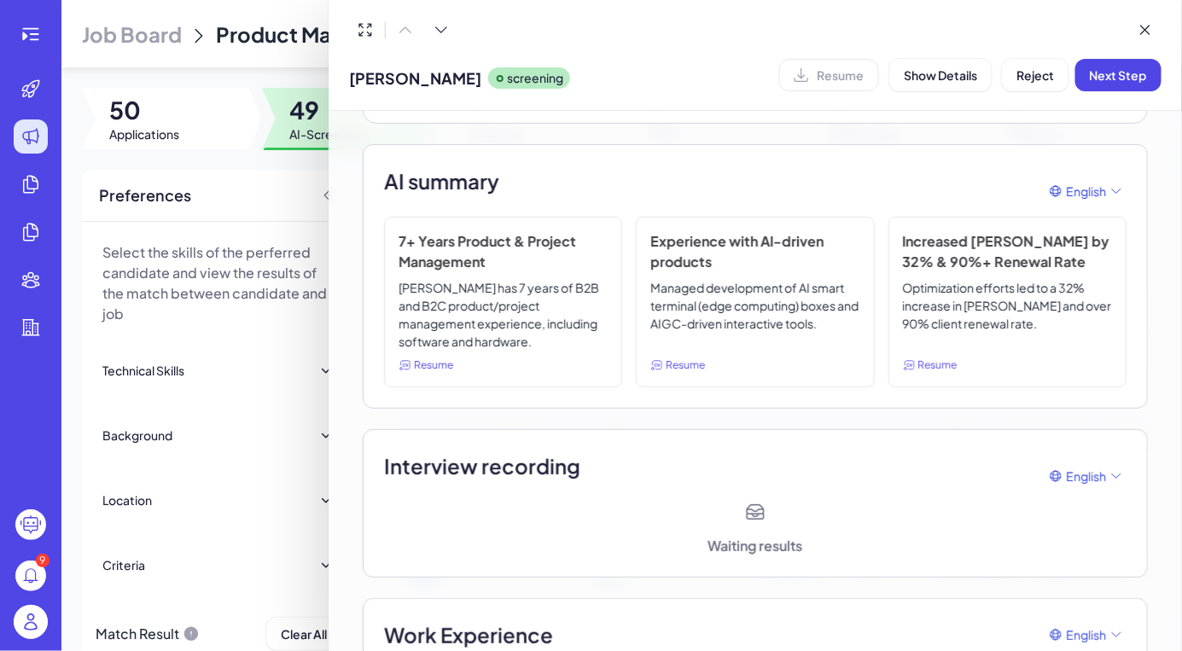
scroll to position [260, 0]
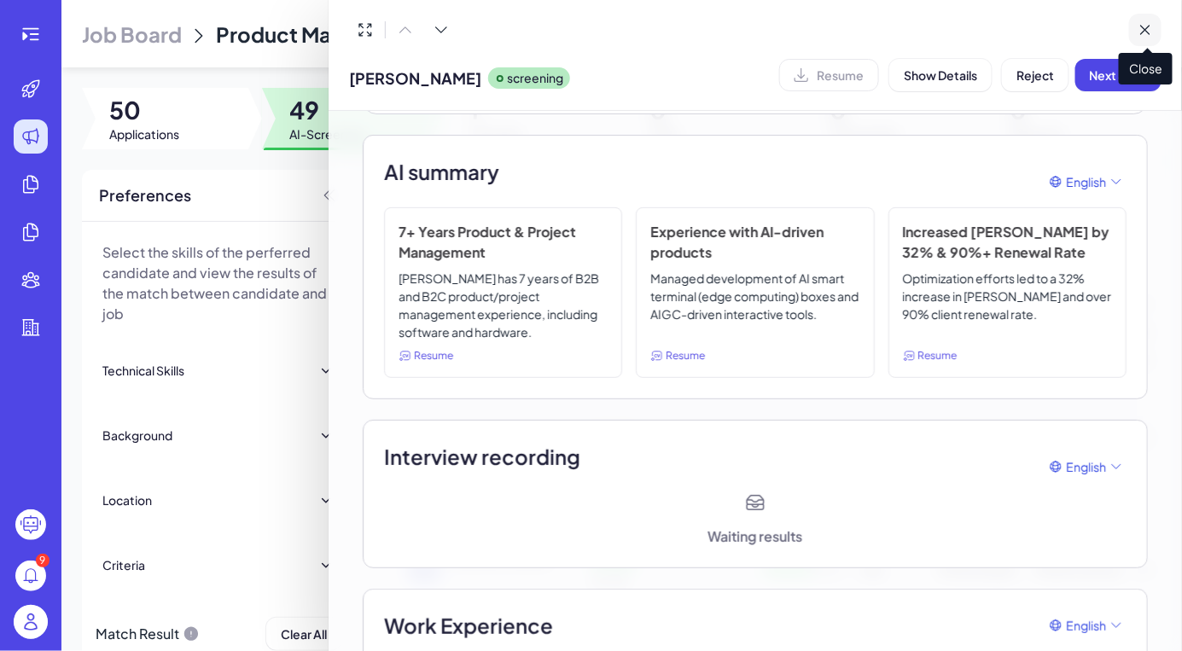
click at [1157, 25] on button at bounding box center [1145, 30] width 32 height 32
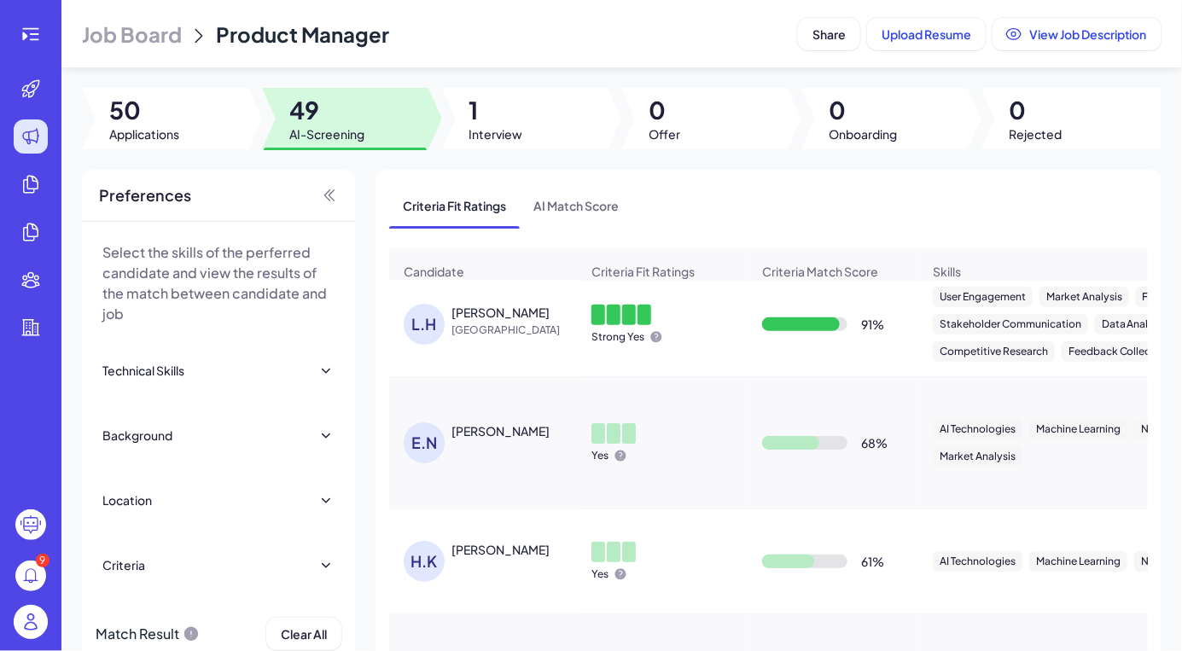
scroll to position [0, 0]
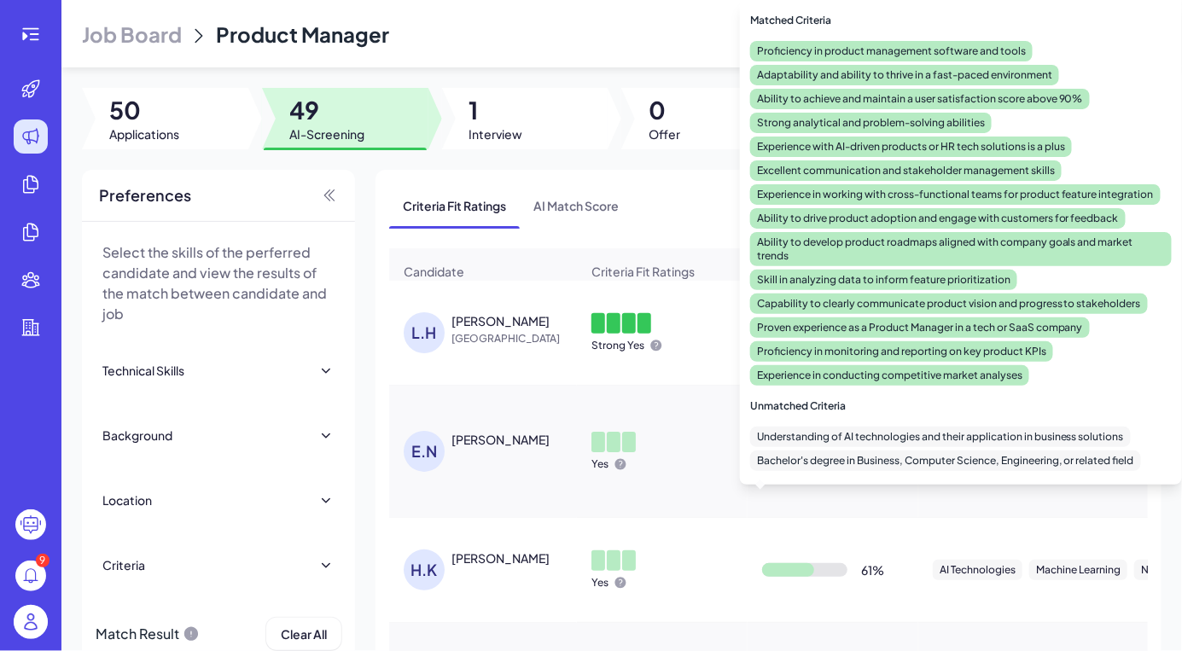
click at [805, 341] on body "9 Job Board Product Manager Share Upload Resume View Job Description 50 Applica…" at bounding box center [591, 325] width 1182 height 651
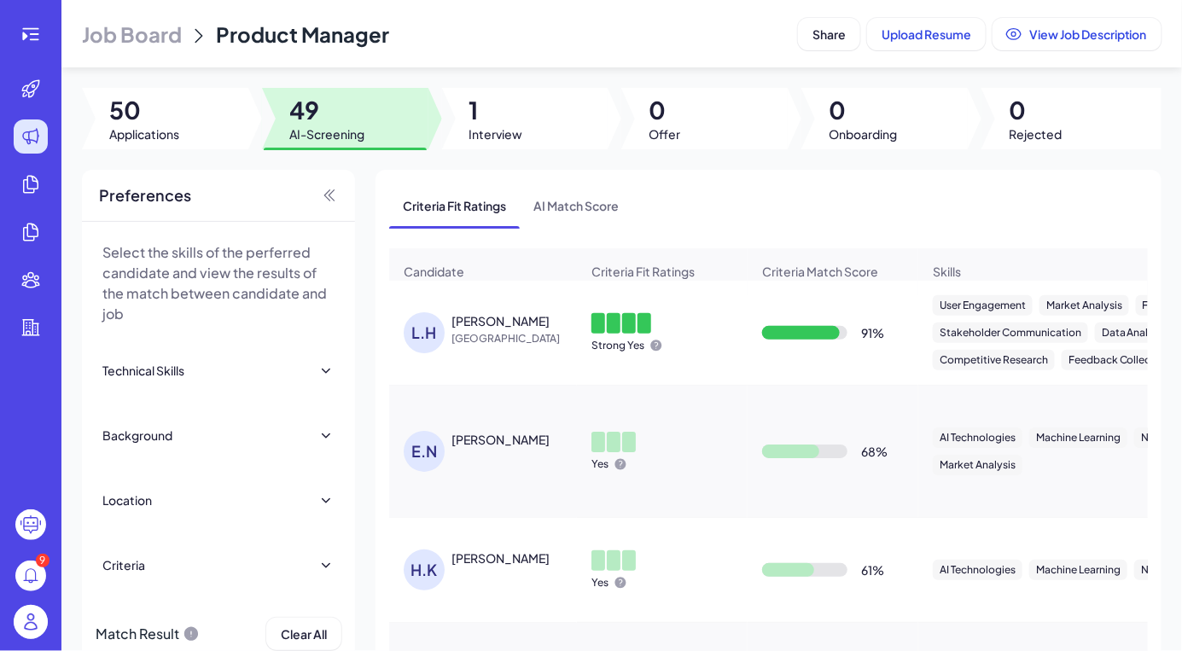
click at [479, 323] on div "[PERSON_NAME]" at bounding box center [501, 320] width 98 height 17
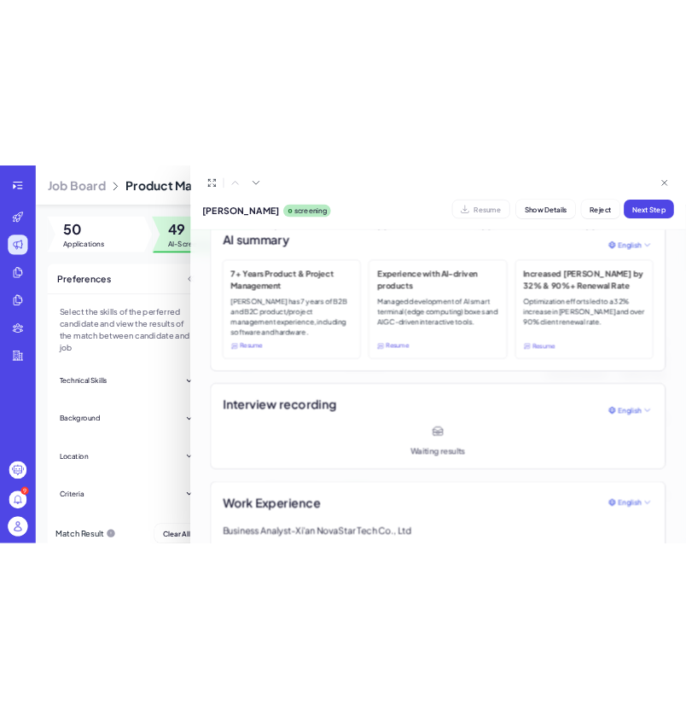
scroll to position [294, 0]
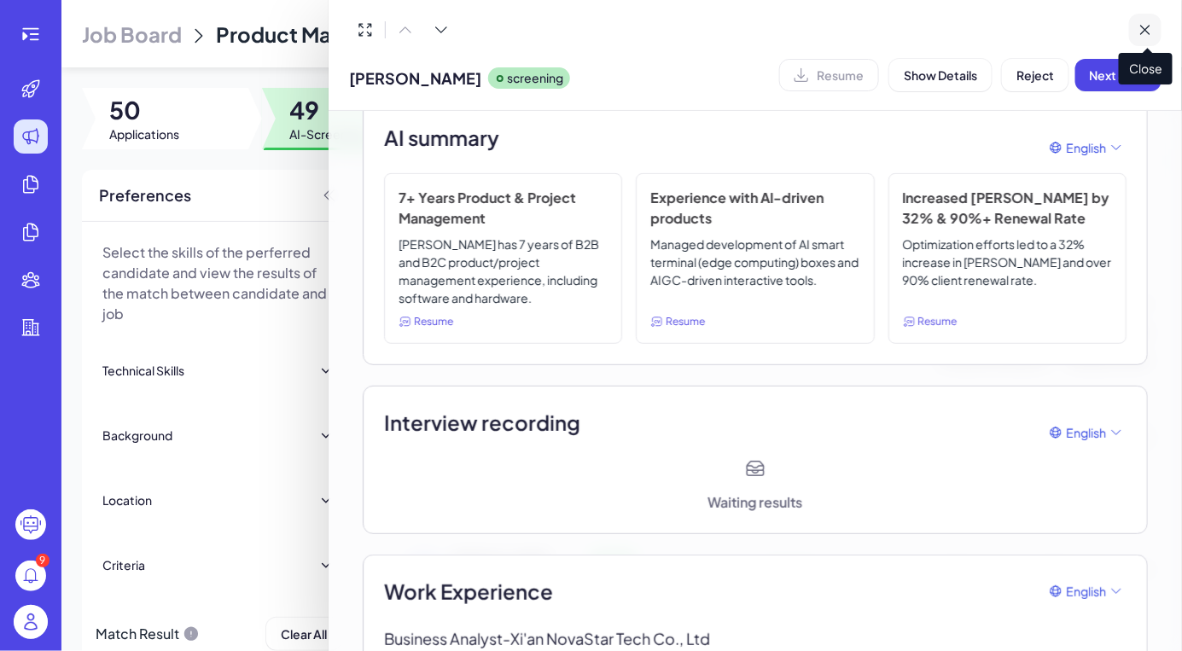
click at [1143, 27] on icon at bounding box center [1145, 30] width 9 height 9
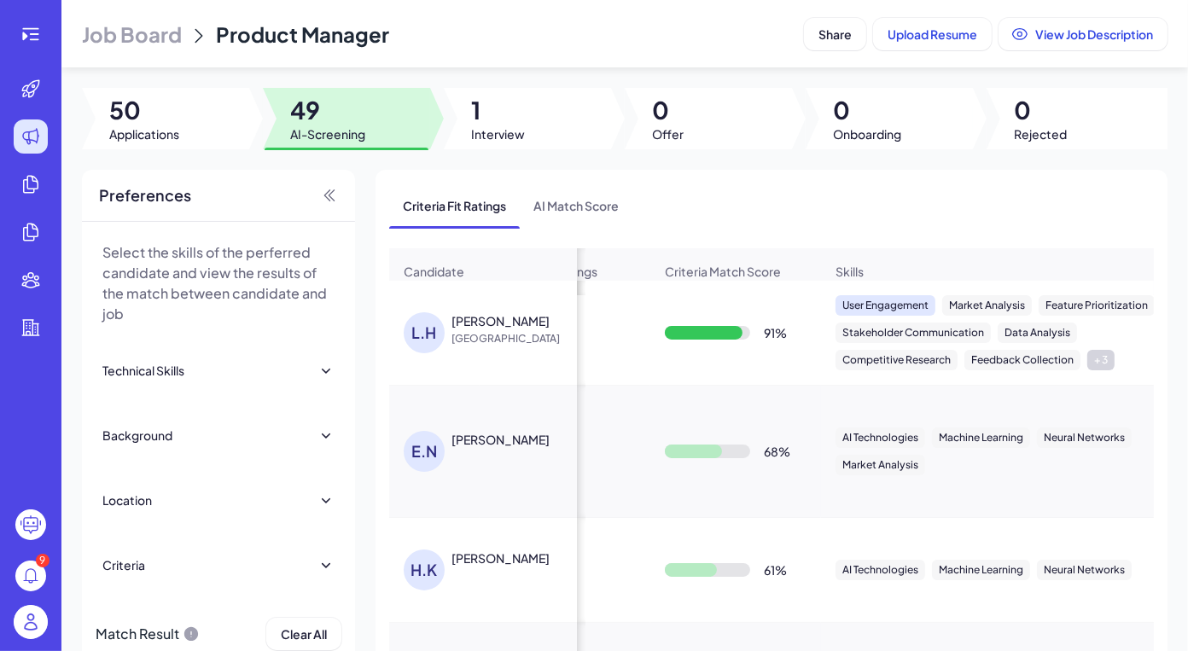
scroll to position [0, 98]
click at [492, 326] on div "[PERSON_NAME]" at bounding box center [501, 320] width 98 height 17
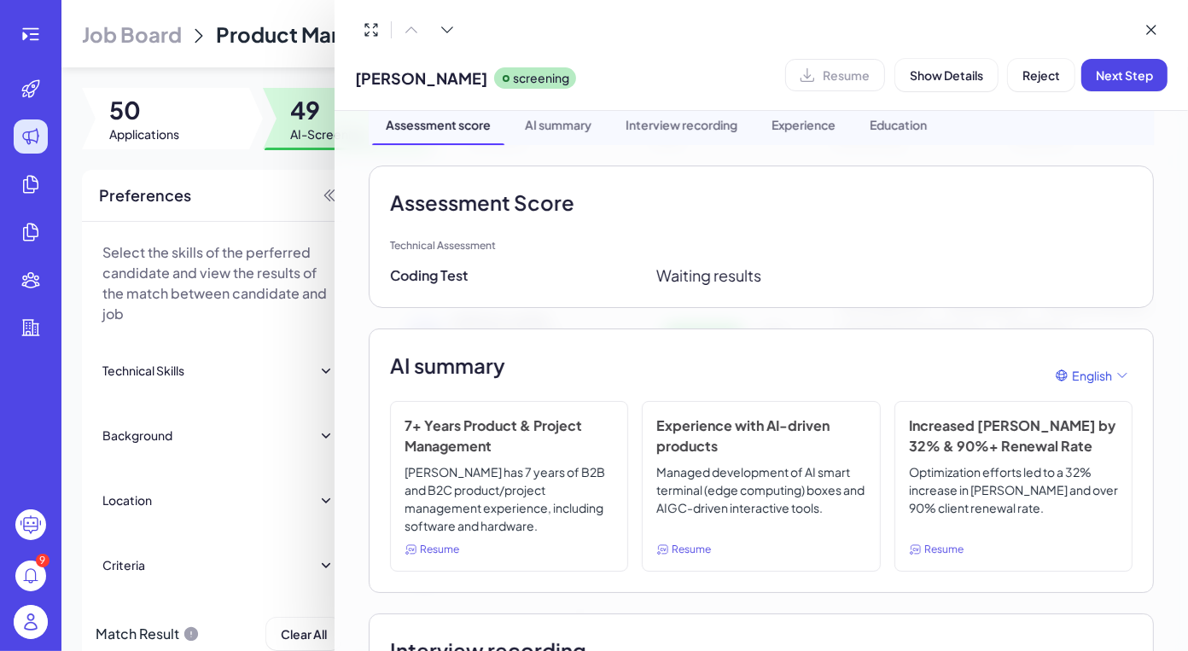
scroll to position [0, 0]
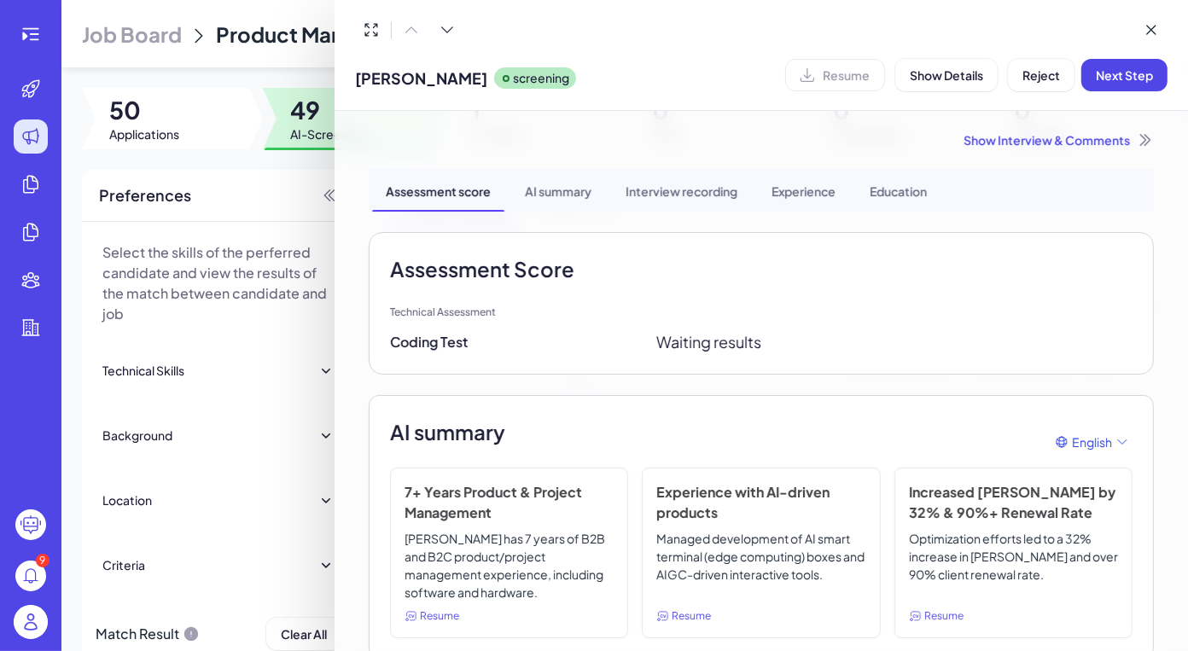
click at [1118, 141] on div "Show Interview & Comments" at bounding box center [761, 139] width 785 height 17
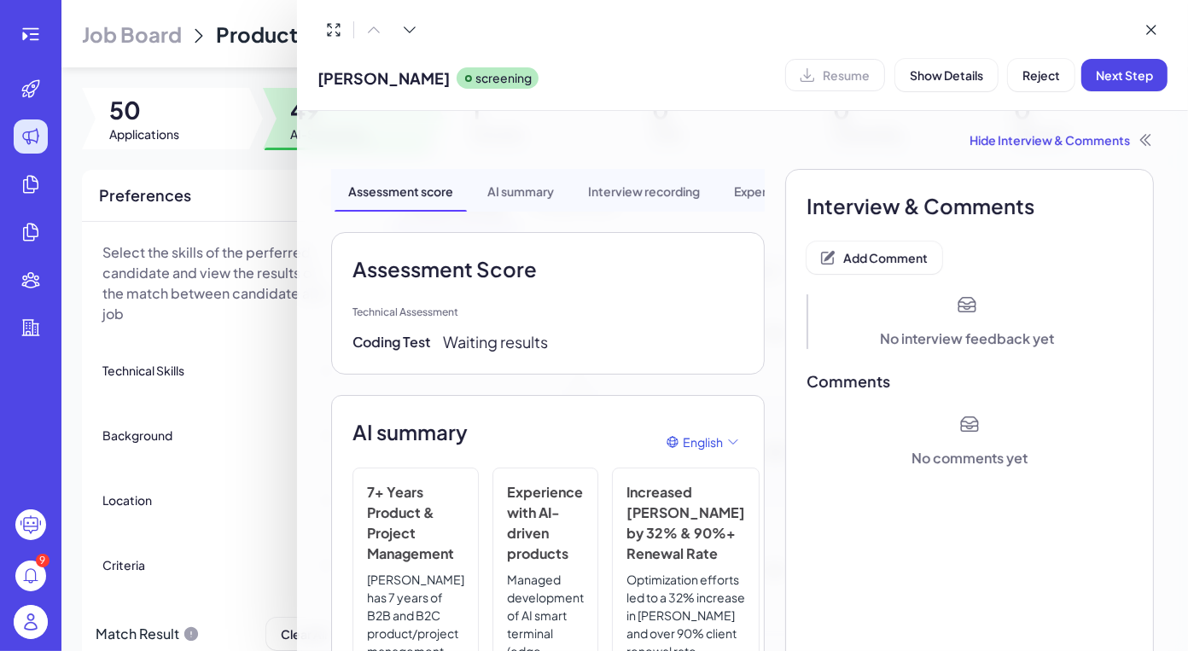
click at [1118, 143] on div "Hide Interview & Comments" at bounding box center [742, 139] width 823 height 17
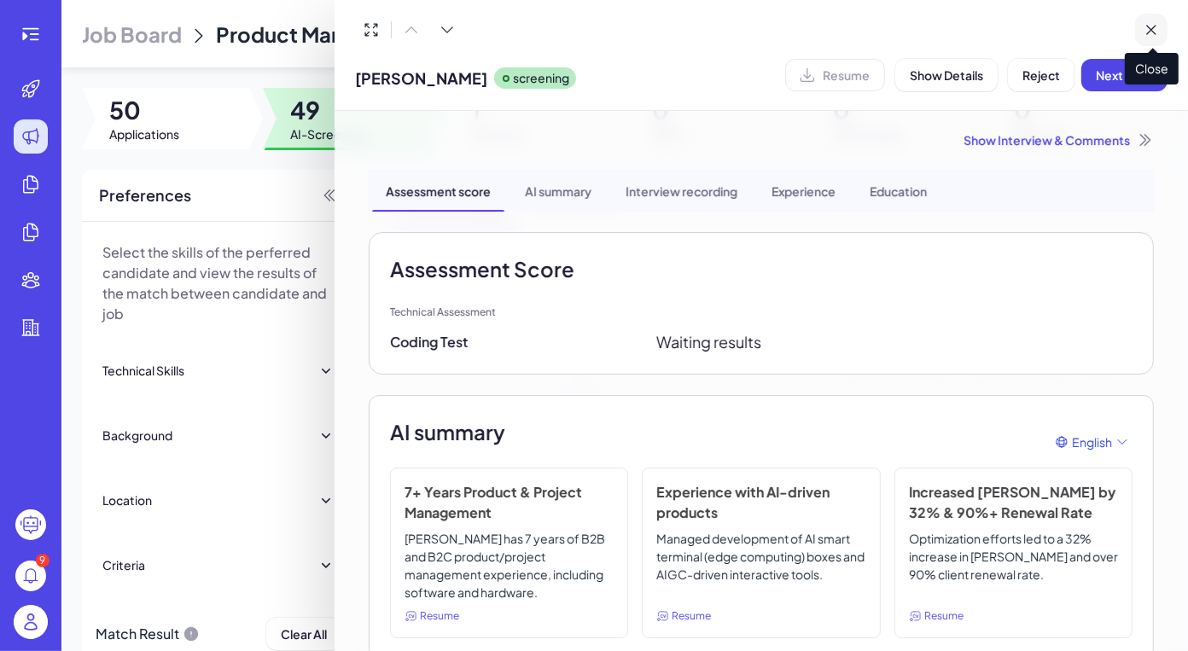
click at [1151, 32] on icon at bounding box center [1151, 29] width 17 height 17
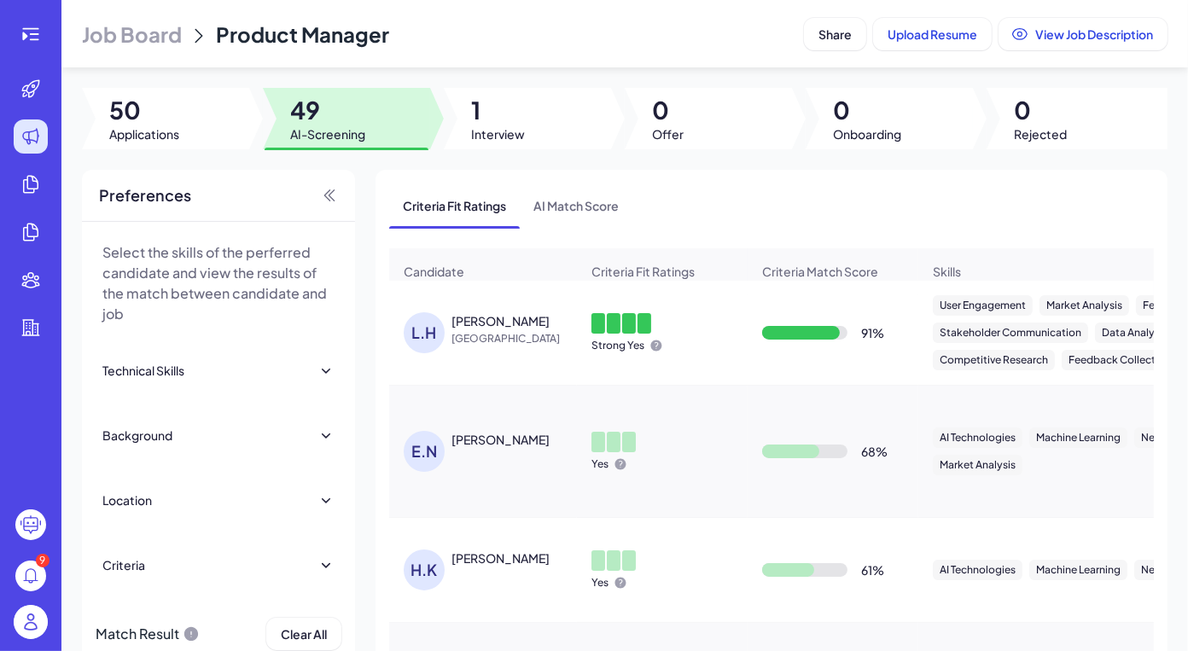
click at [545, 361] on div "[PERSON_NAME]" at bounding box center [483, 333] width 186 height 68
click at [509, 341] on span "[GEOGRAPHIC_DATA]" at bounding box center [516, 338] width 128 height 17
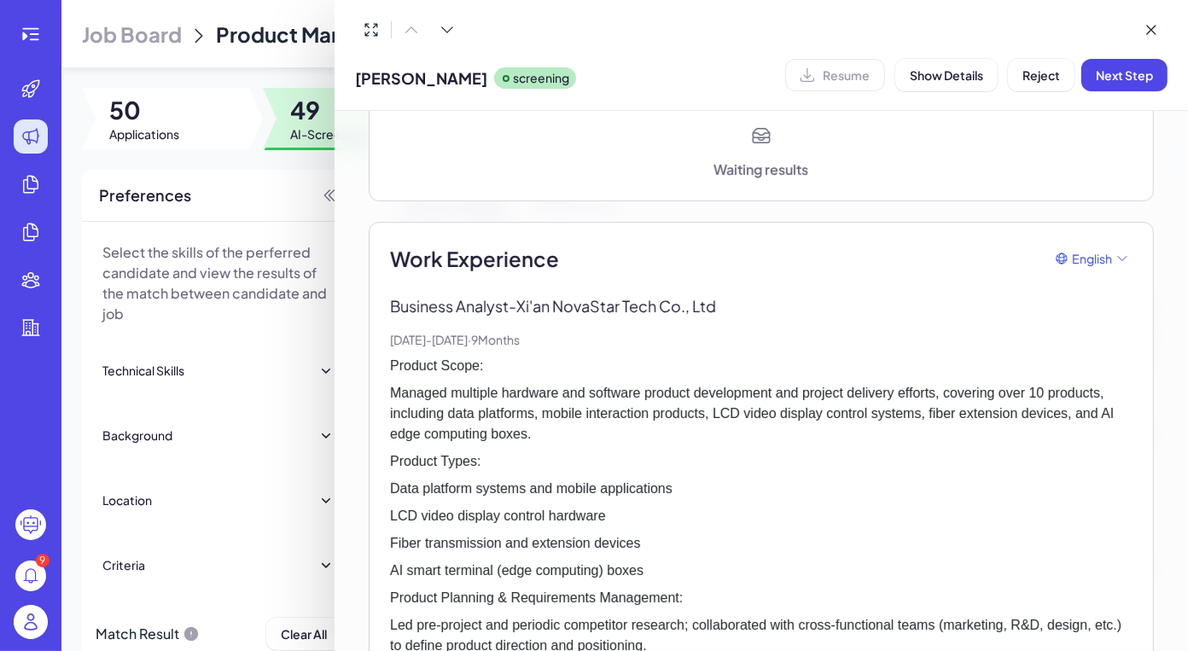
scroll to position [778, 0]
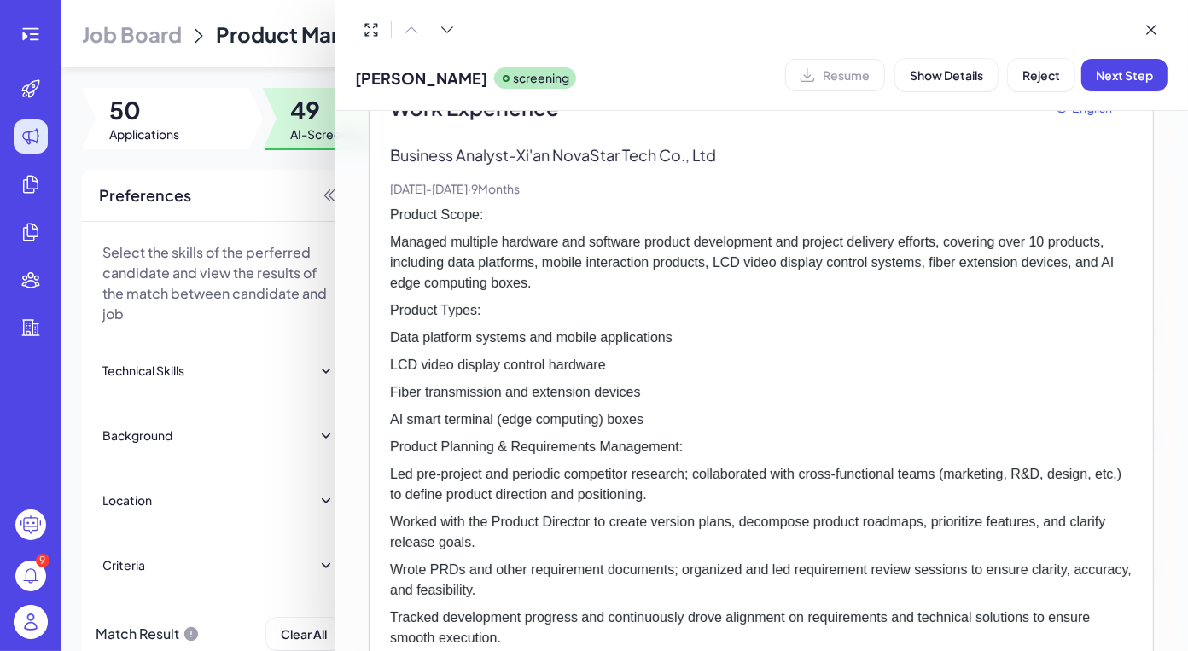
click at [259, 193] on div at bounding box center [594, 325] width 1188 height 651
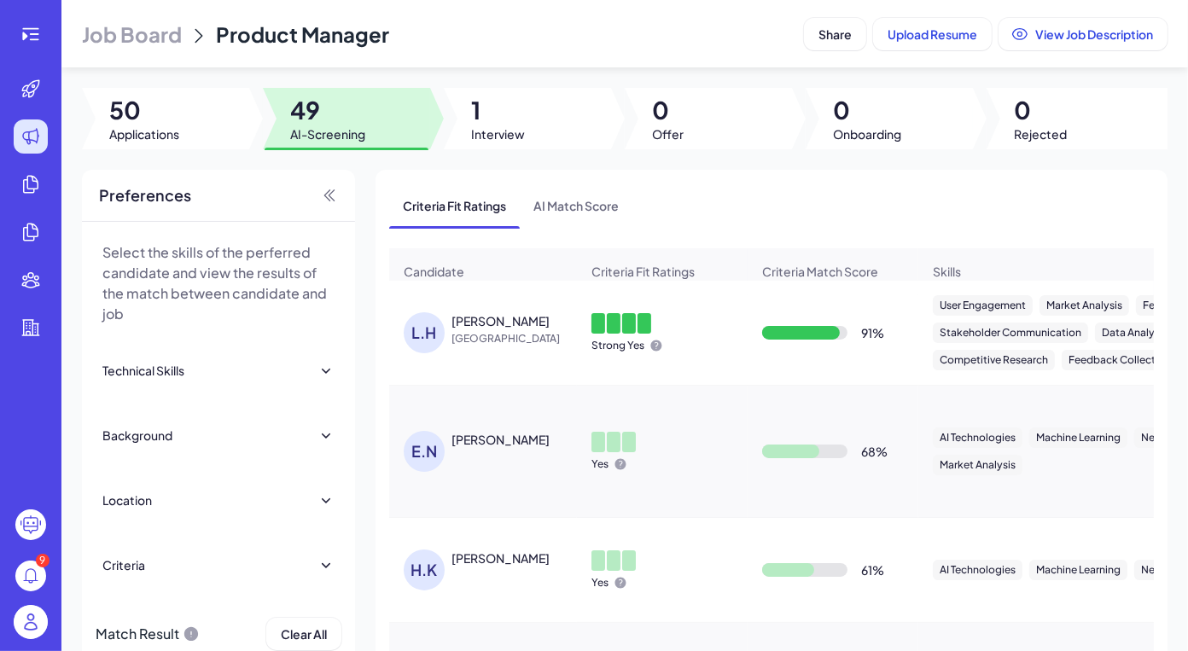
click at [503, 321] on div "[PERSON_NAME]" at bounding box center [501, 320] width 98 height 17
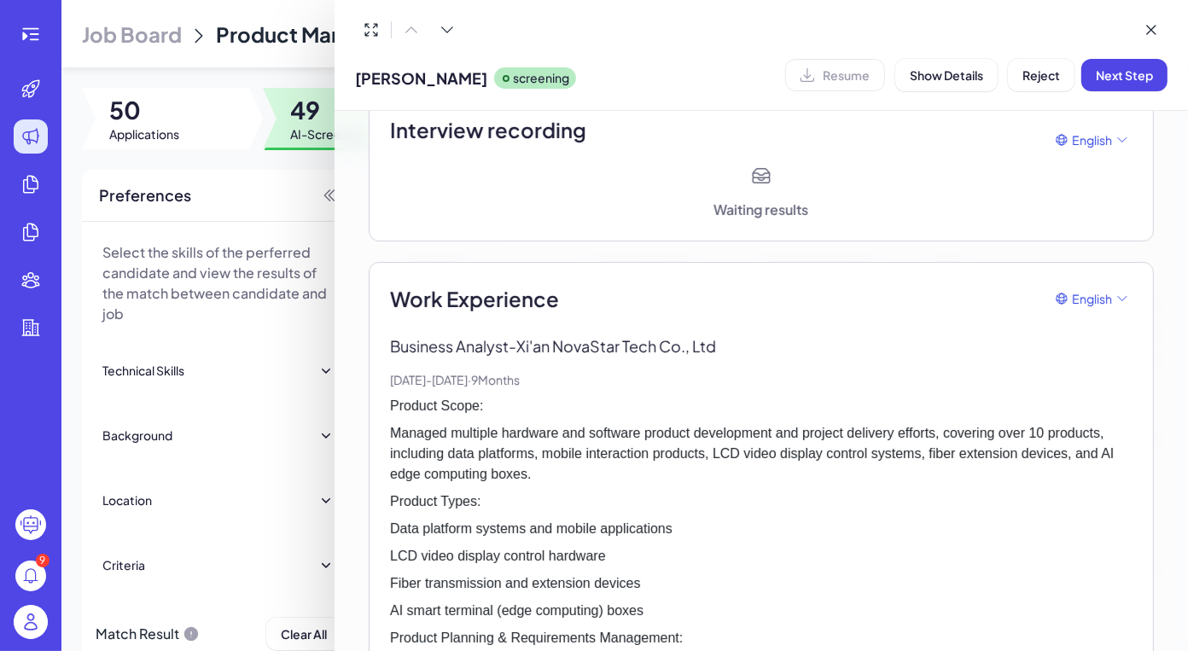
scroll to position [318, 0]
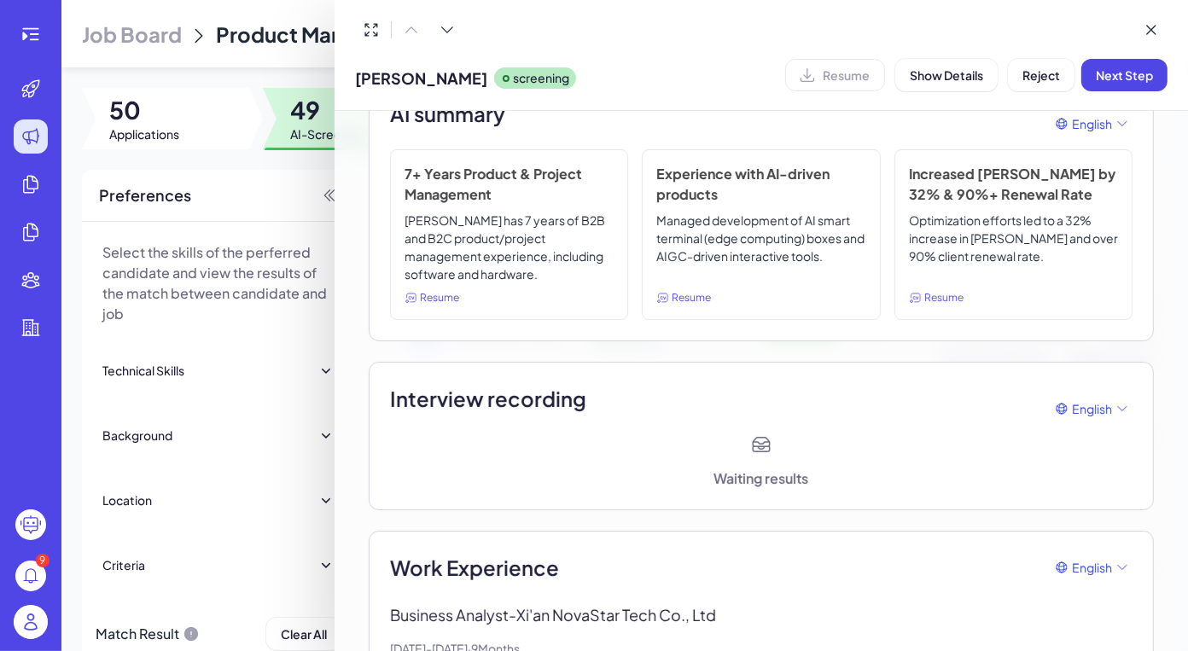
click at [300, 247] on div at bounding box center [594, 325] width 1188 height 651
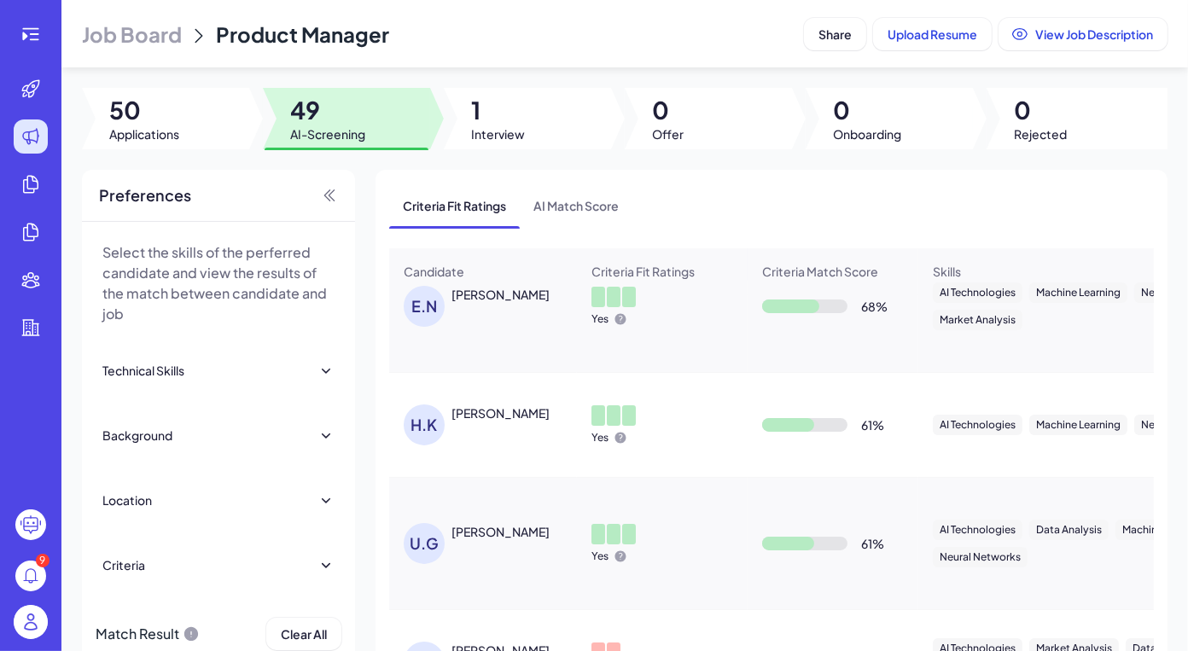
scroll to position [0, 0]
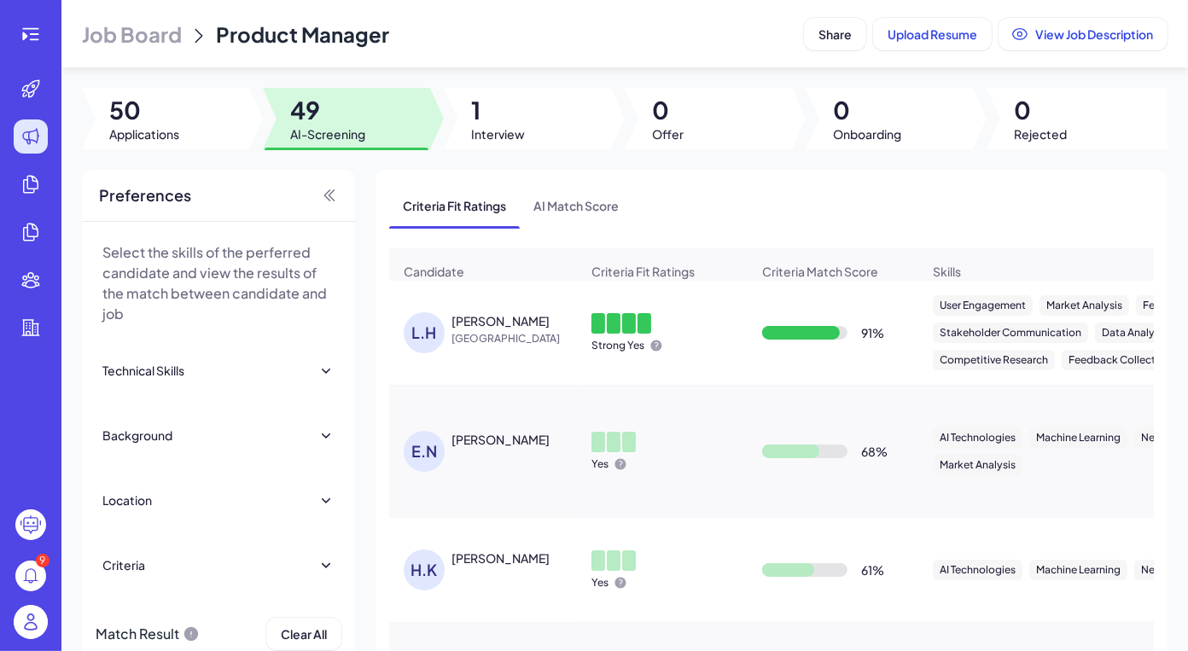
click at [632, 329] on div at bounding box center [629, 323] width 14 height 20
click at [472, 322] on div "[PERSON_NAME]" at bounding box center [501, 320] width 98 height 17
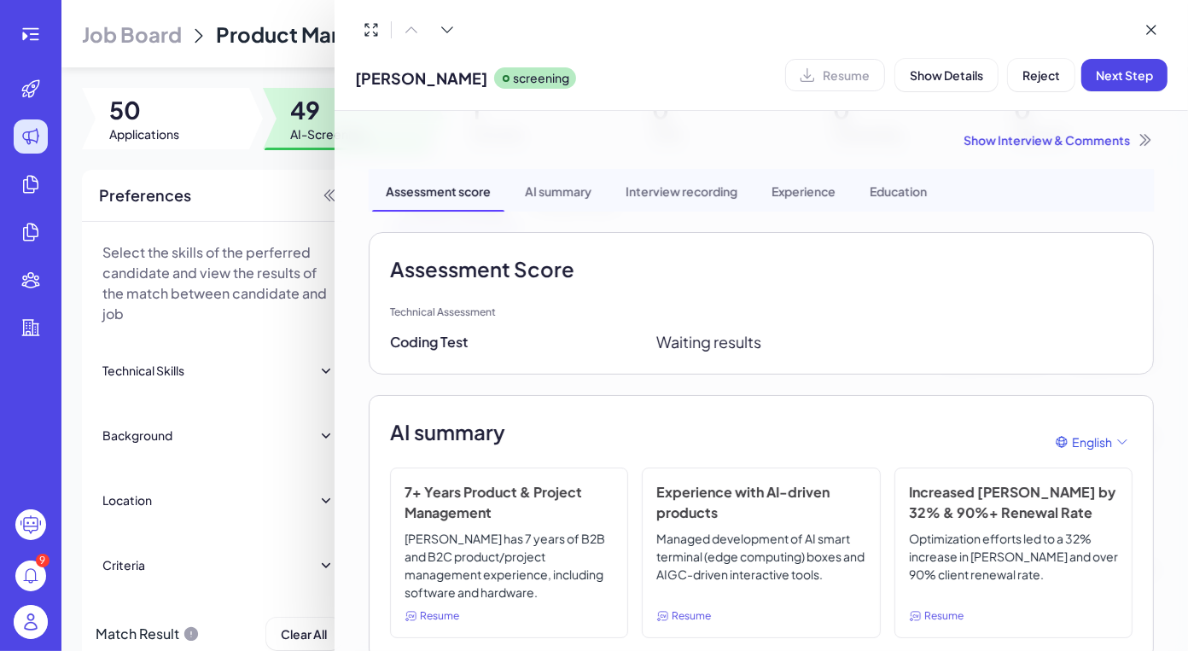
scroll to position [524, 0]
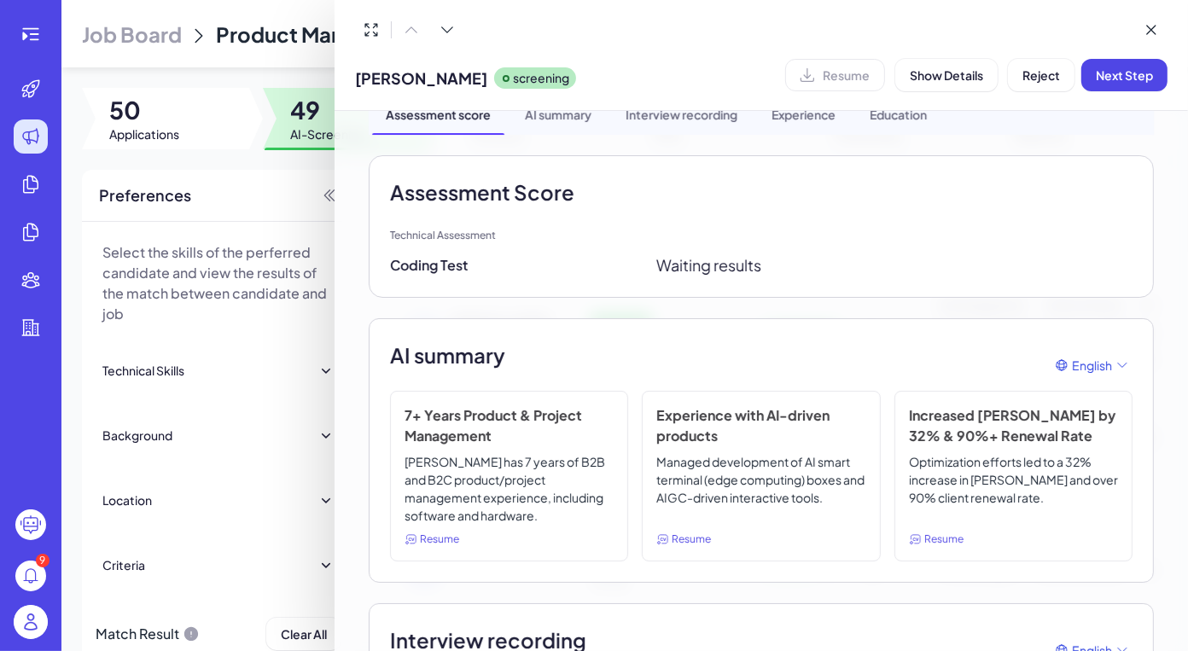
scroll to position [0, 0]
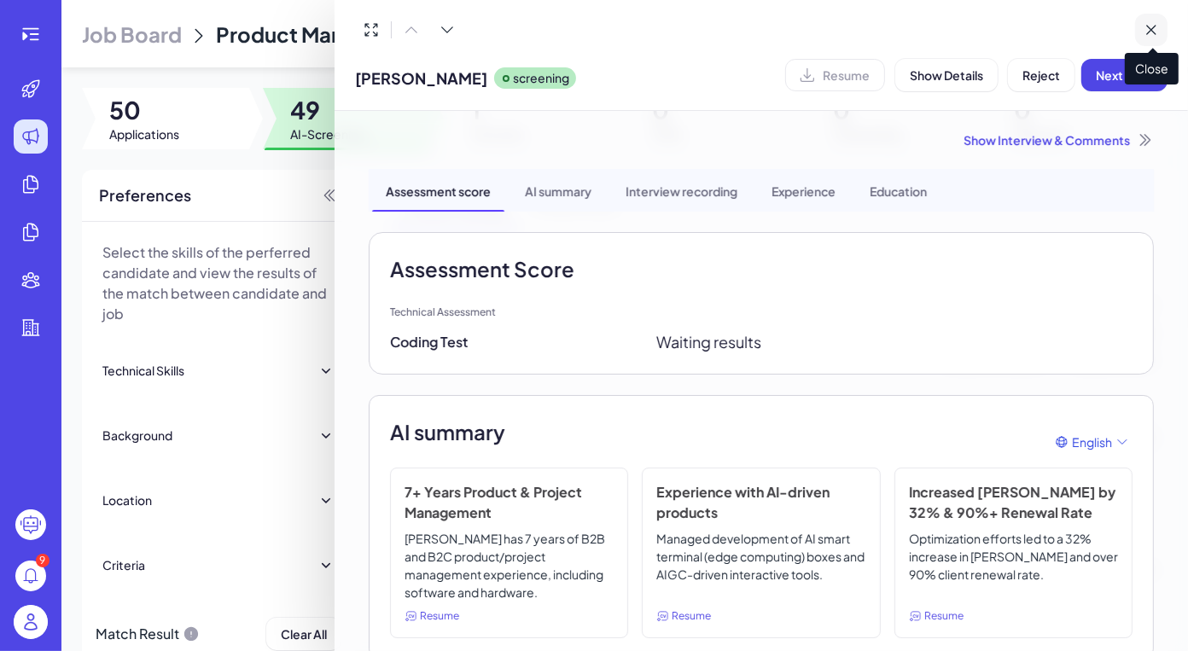
click at [1145, 32] on icon at bounding box center [1151, 29] width 17 height 17
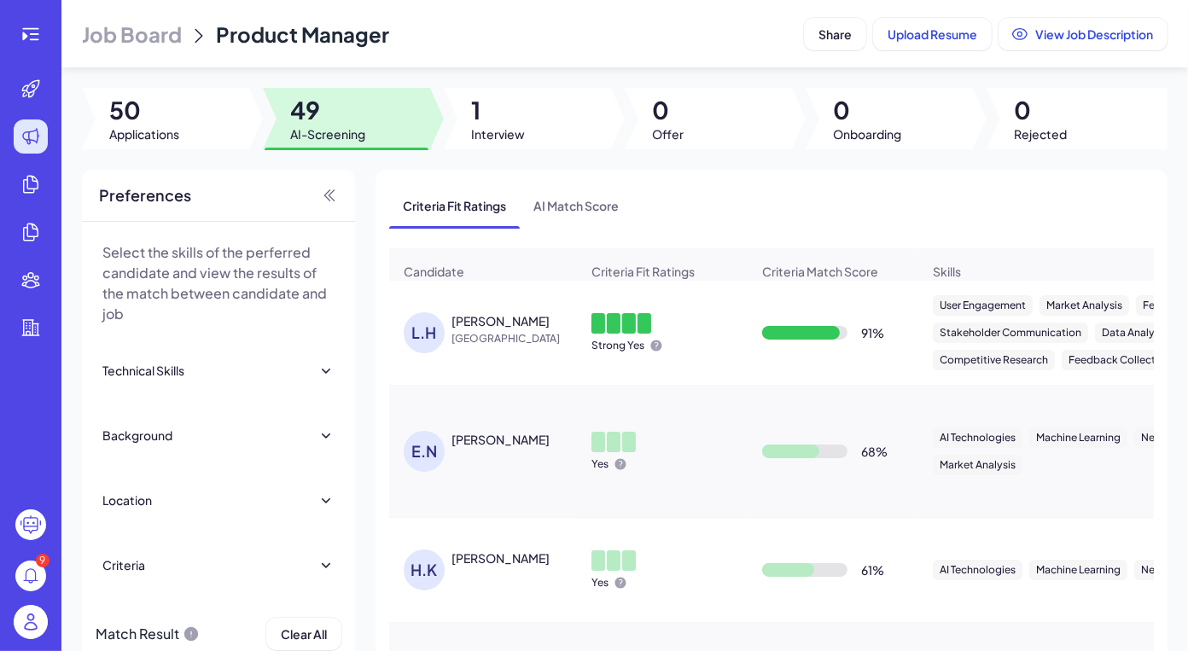
click at [650, 274] on span "Criteria Fit Ratings" at bounding box center [642, 271] width 103 height 17
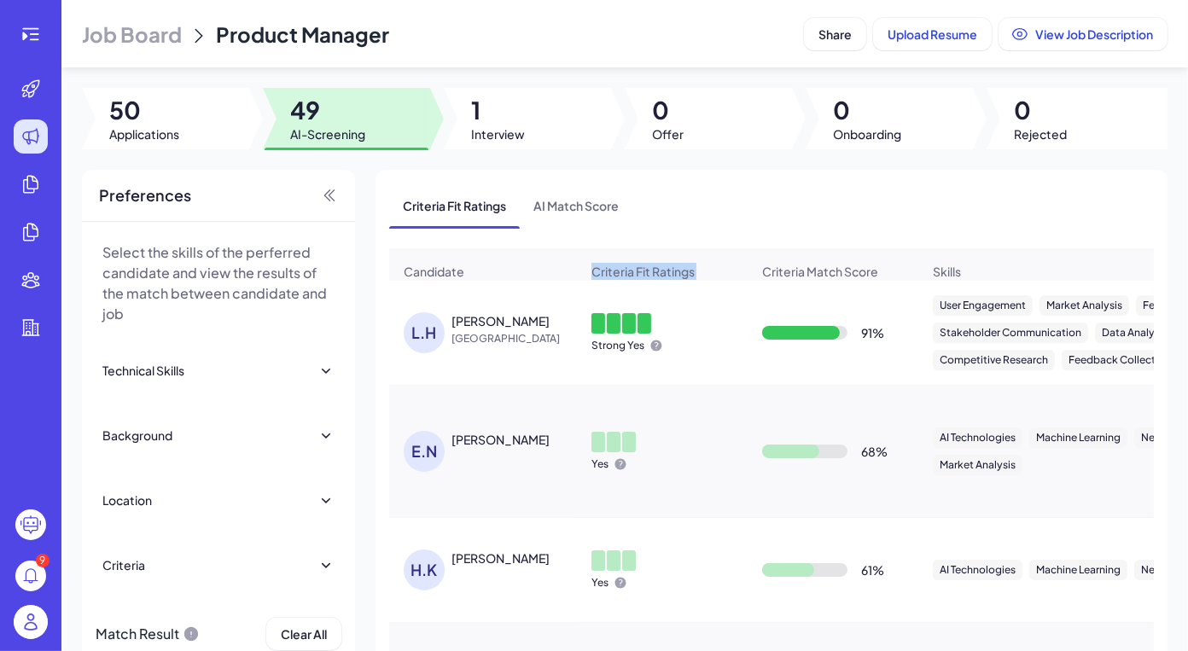
click at [650, 274] on span "Criteria Fit Ratings" at bounding box center [642, 271] width 103 height 17
click at [539, 315] on div "[PERSON_NAME]" at bounding box center [516, 320] width 128 height 17
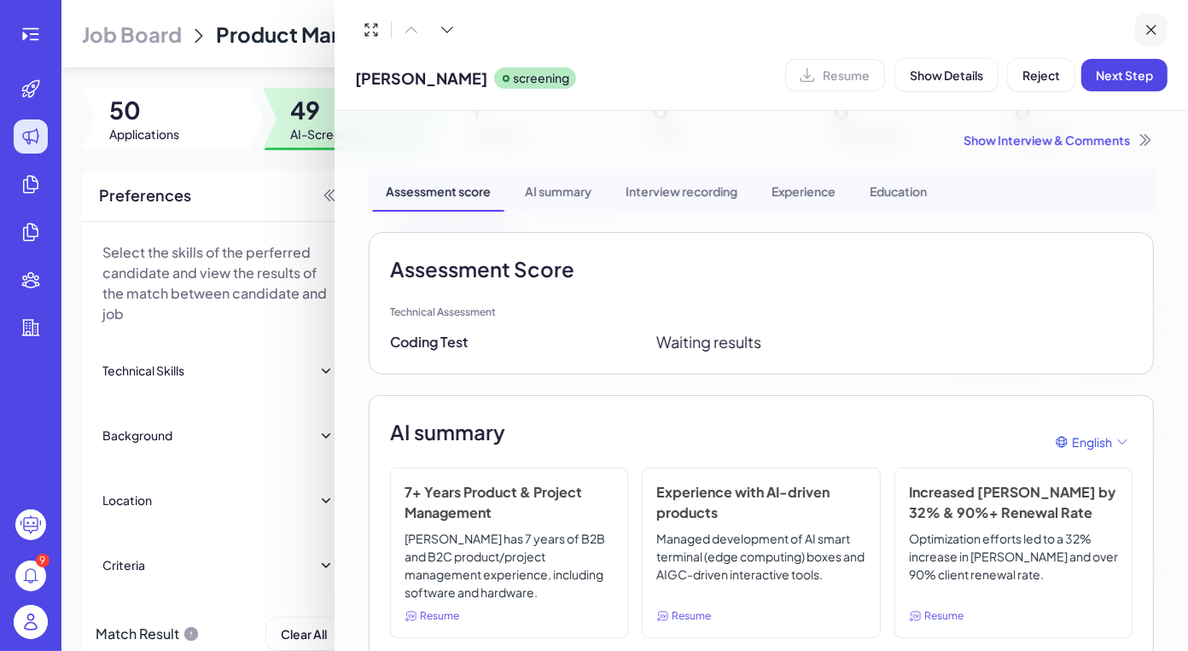
click at [1161, 18] on button at bounding box center [1151, 30] width 32 height 32
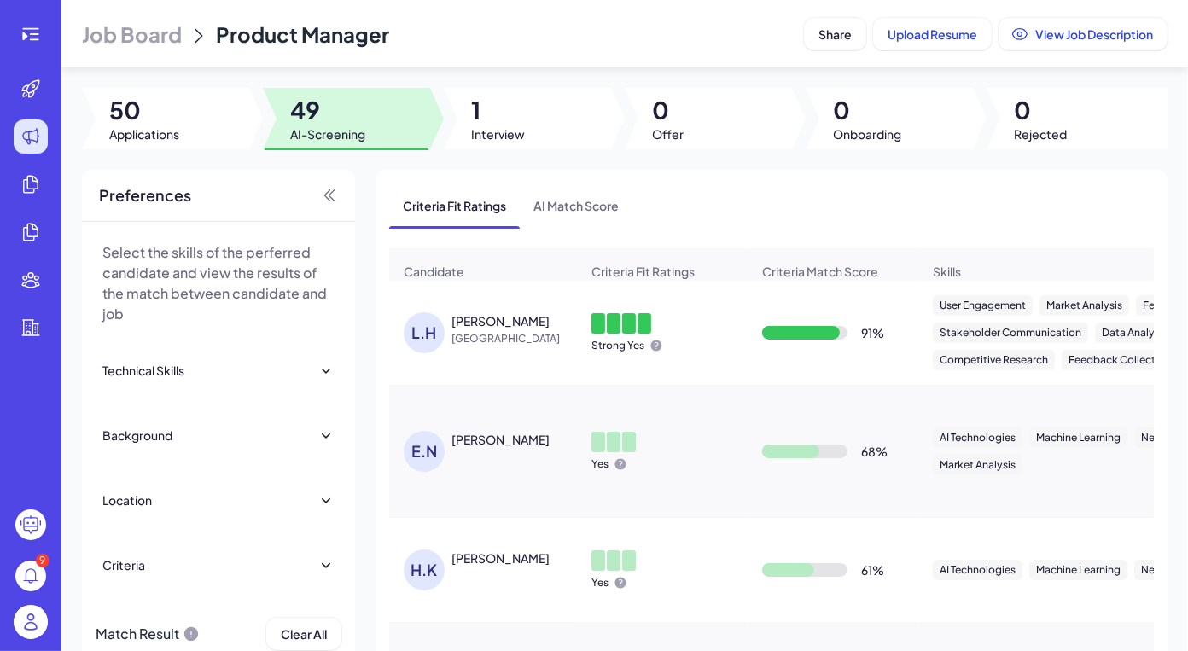
click at [667, 270] on span "Criteria Fit Ratings" at bounding box center [642, 271] width 103 height 17
click at [803, 270] on span "Criteria Match Score" at bounding box center [820, 271] width 116 height 17
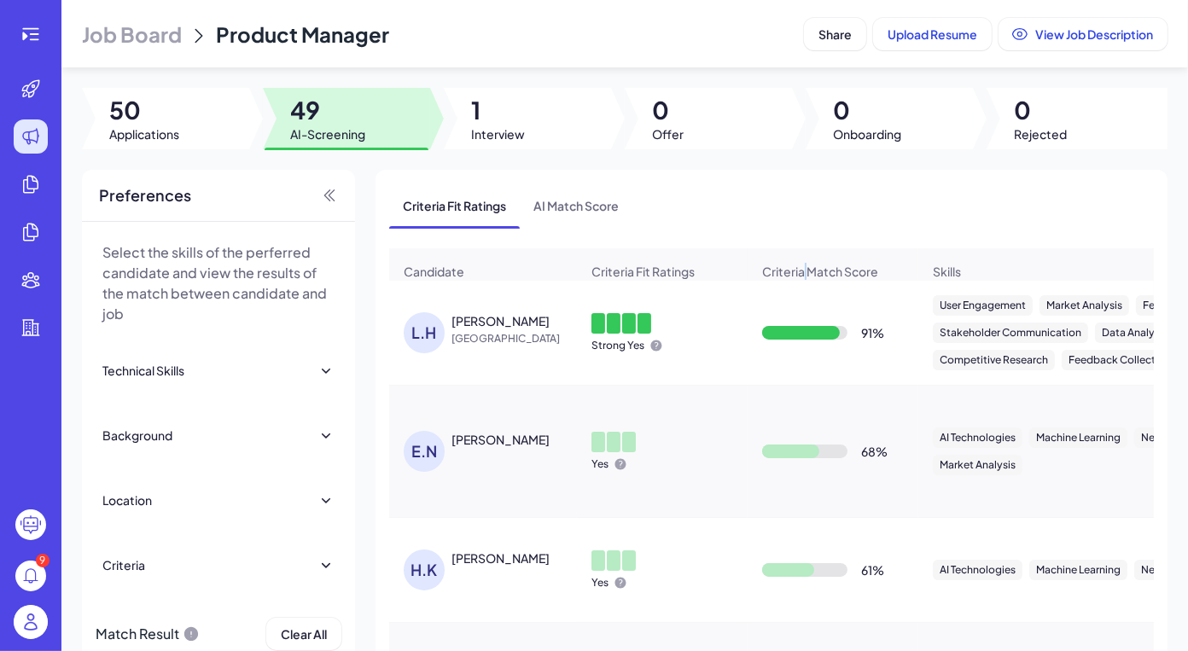
click at [803, 270] on span "Criteria Match Score" at bounding box center [820, 271] width 116 height 17
click at [722, 319] on div "Strong Yes" at bounding box center [662, 333] width 169 height 67
click at [479, 312] on div "[PERSON_NAME]" at bounding box center [501, 320] width 98 height 17
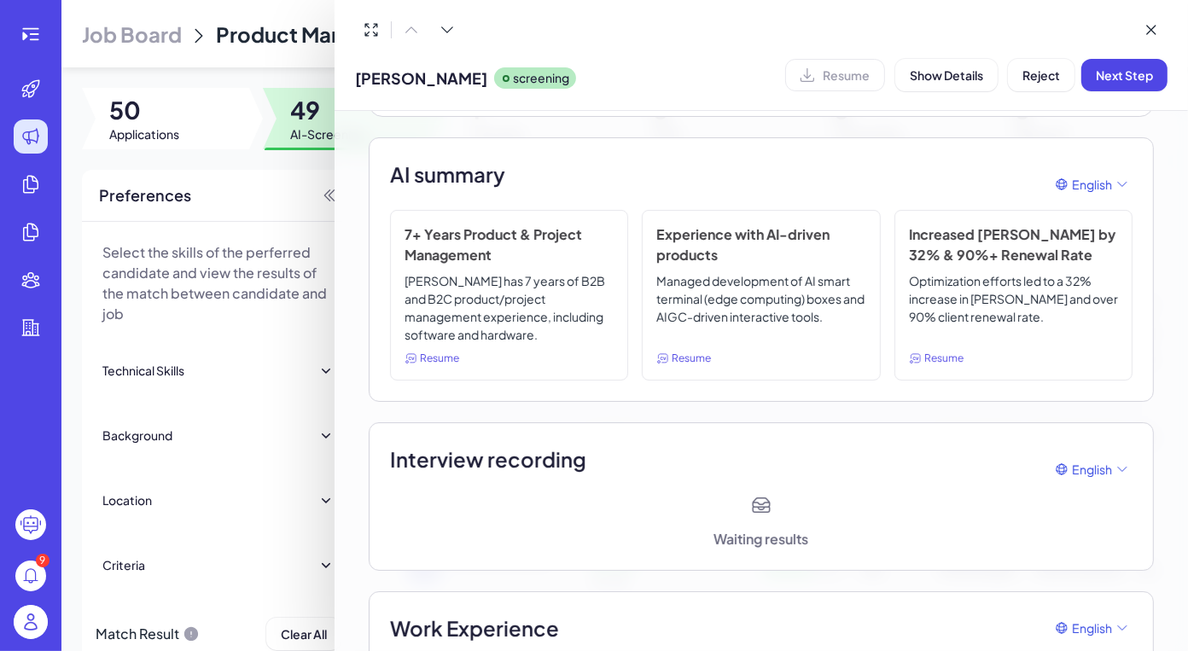
scroll to position [39, 0]
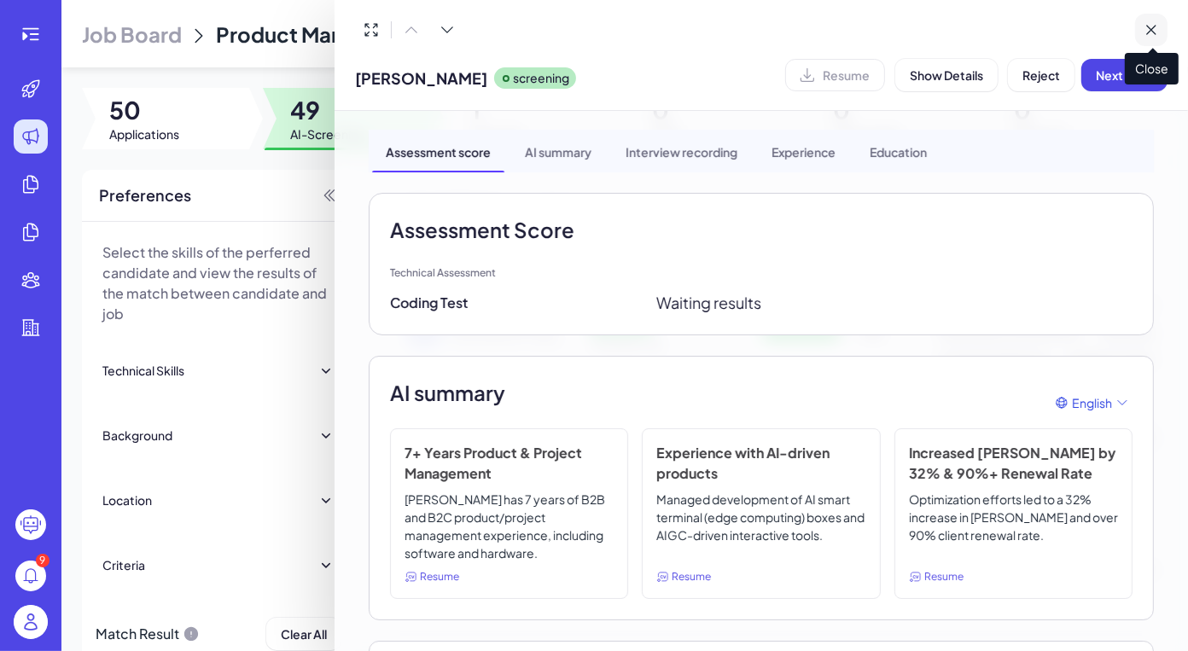
click at [1156, 40] on button at bounding box center [1151, 30] width 32 height 32
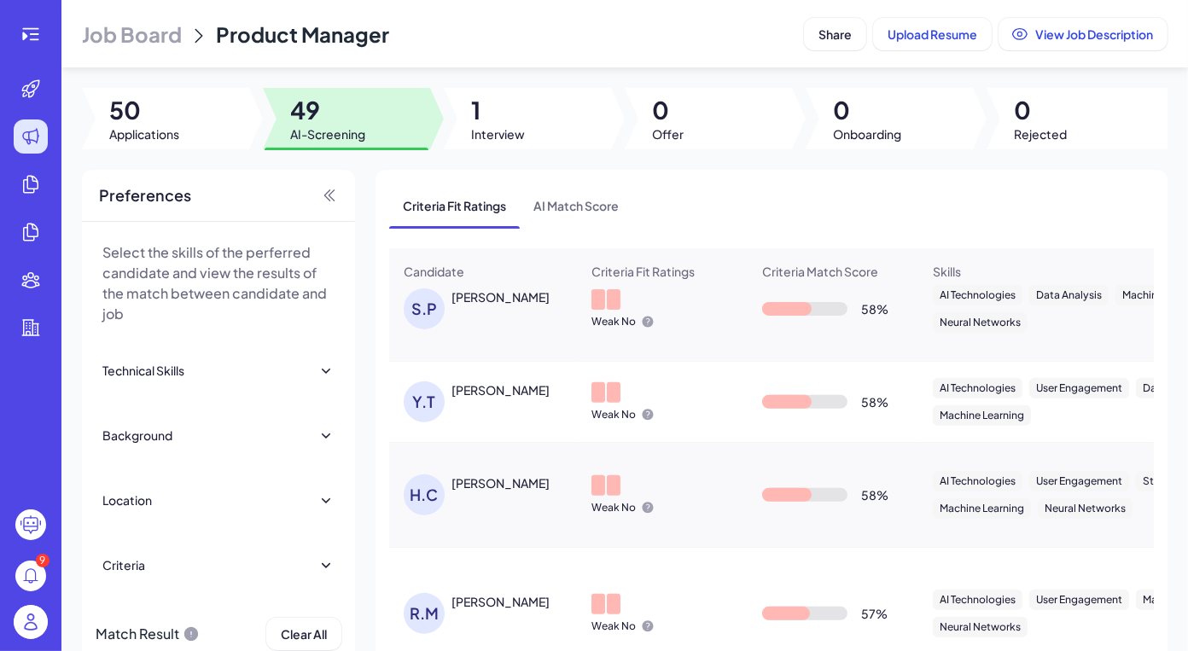
scroll to position [0, 0]
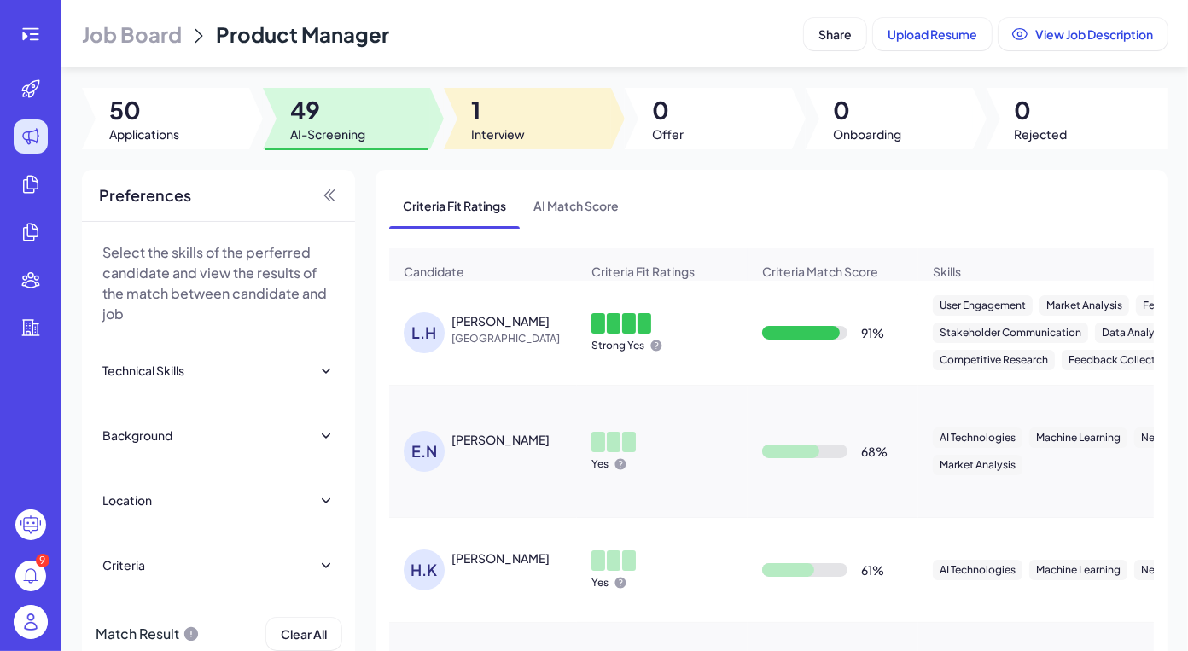
click at [545, 114] on div at bounding box center [527, 118] width 167 height 61
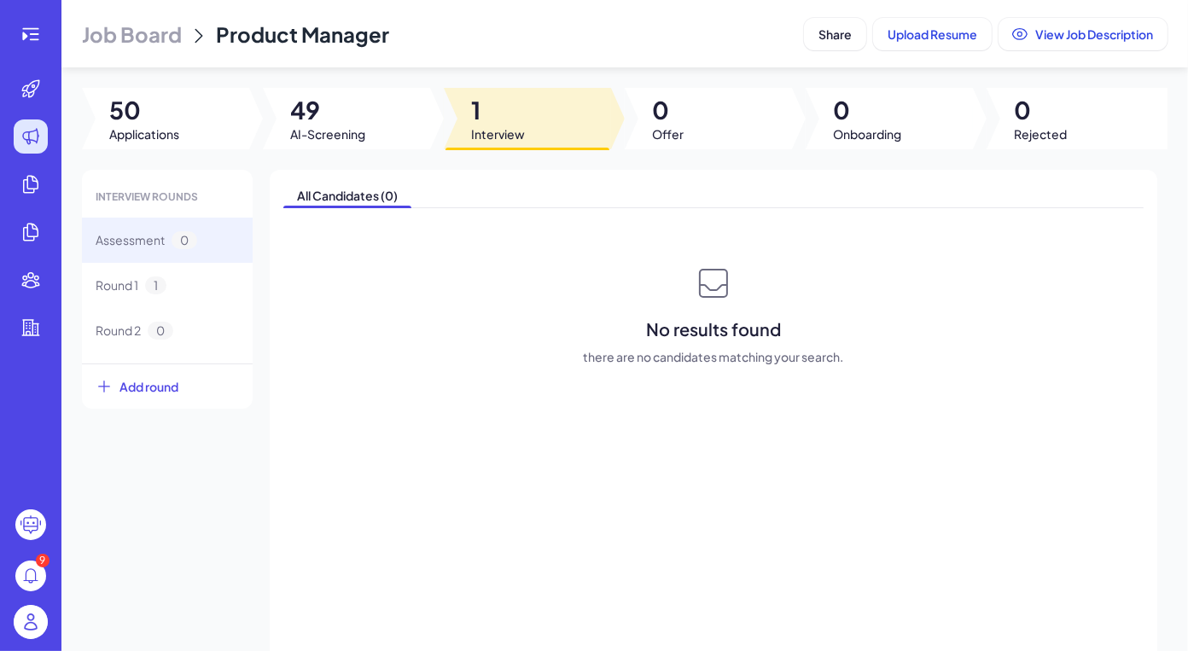
click at [375, 126] on div at bounding box center [346, 118] width 167 height 61
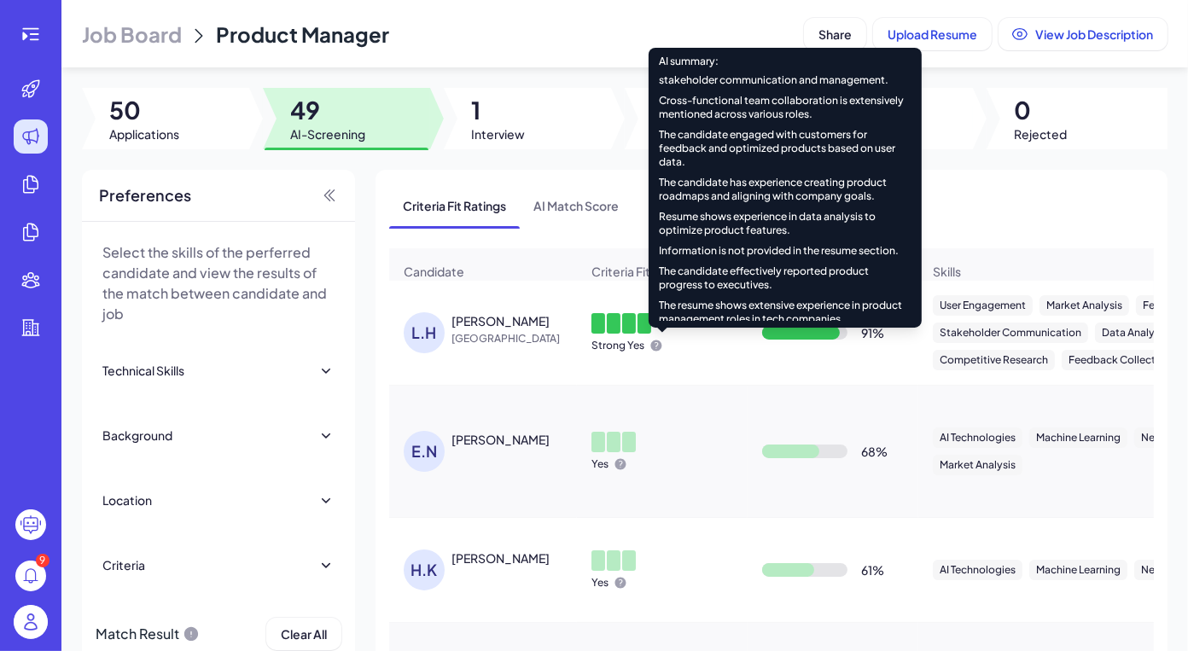
scroll to position [293, 0]
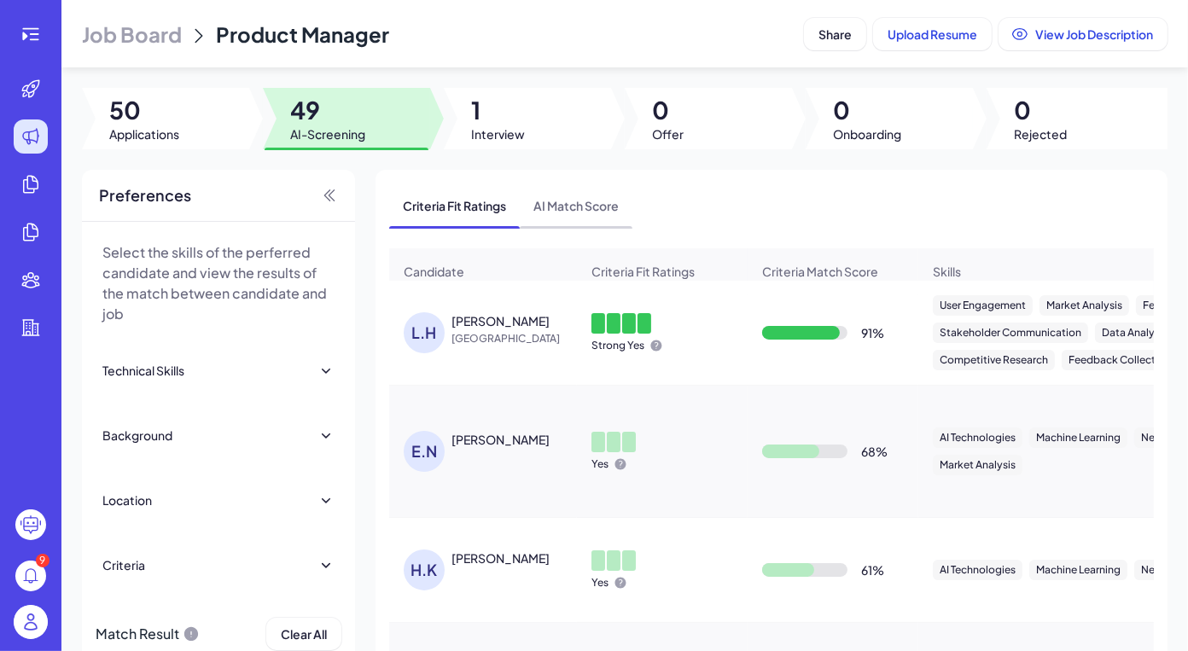
click at [551, 192] on span "AI Match Score" at bounding box center [576, 206] width 113 height 44
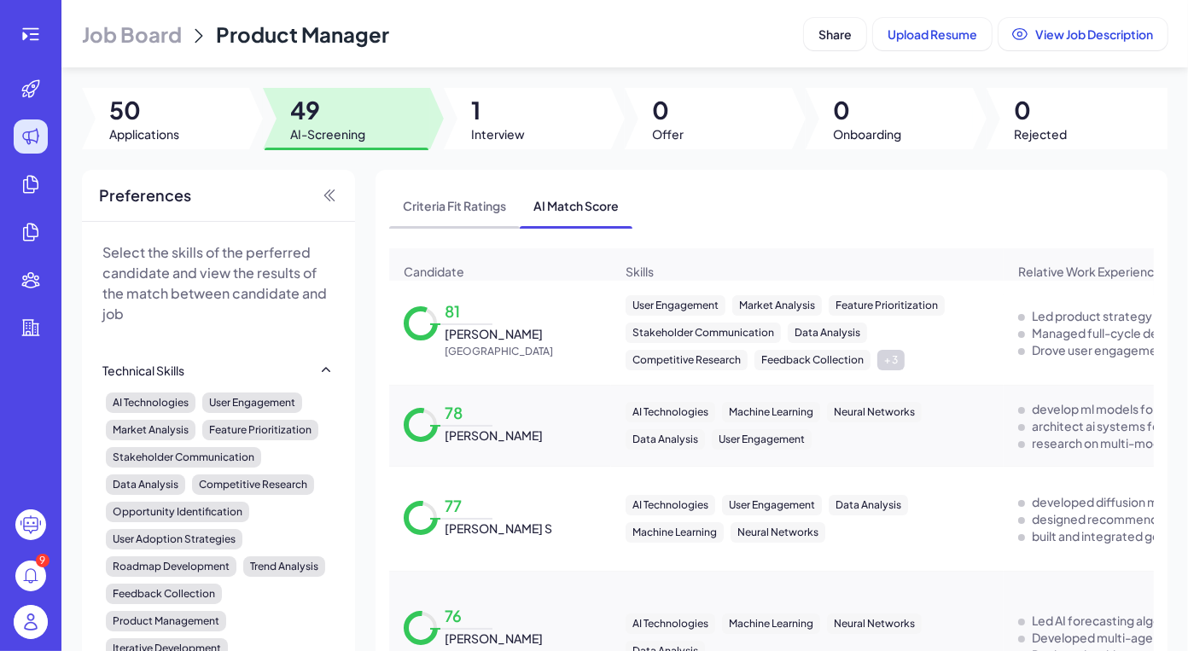
click at [456, 212] on span "Criteria Fit Ratings" at bounding box center [454, 206] width 131 height 44
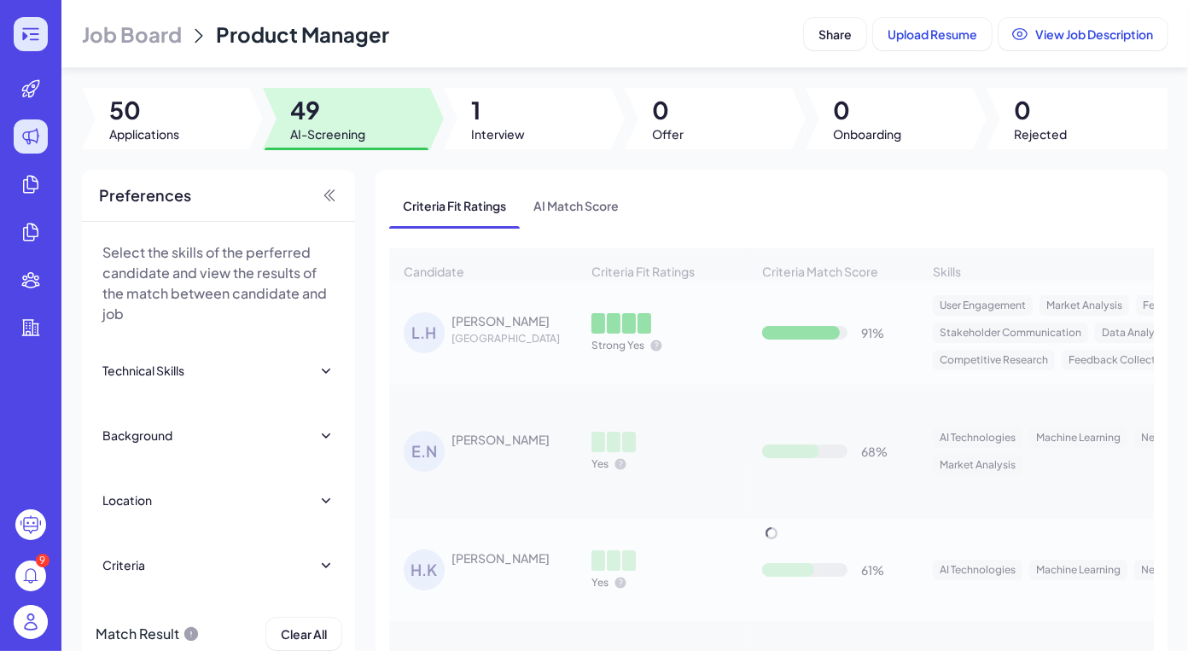
click at [37, 39] on icon at bounding box center [30, 34] width 16 height 12
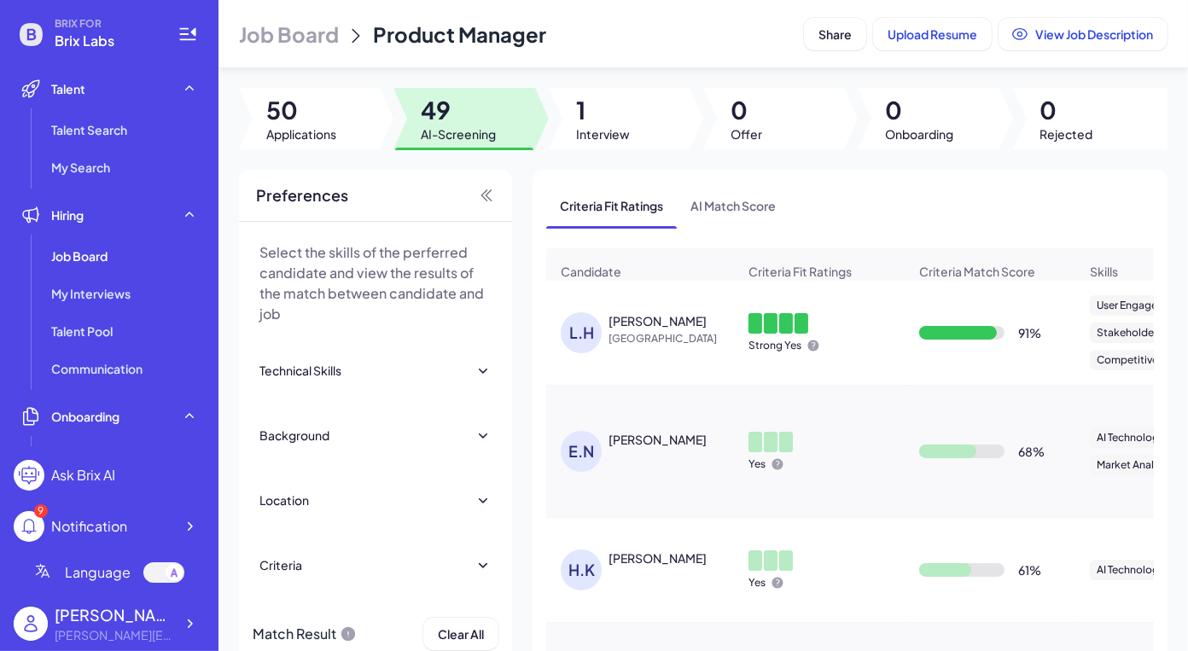
click at [108, 112] on li "Talent Talent Search My Search" at bounding box center [109, 128] width 191 height 113
click at [115, 132] on span "Talent Search" at bounding box center [89, 129] width 76 height 17
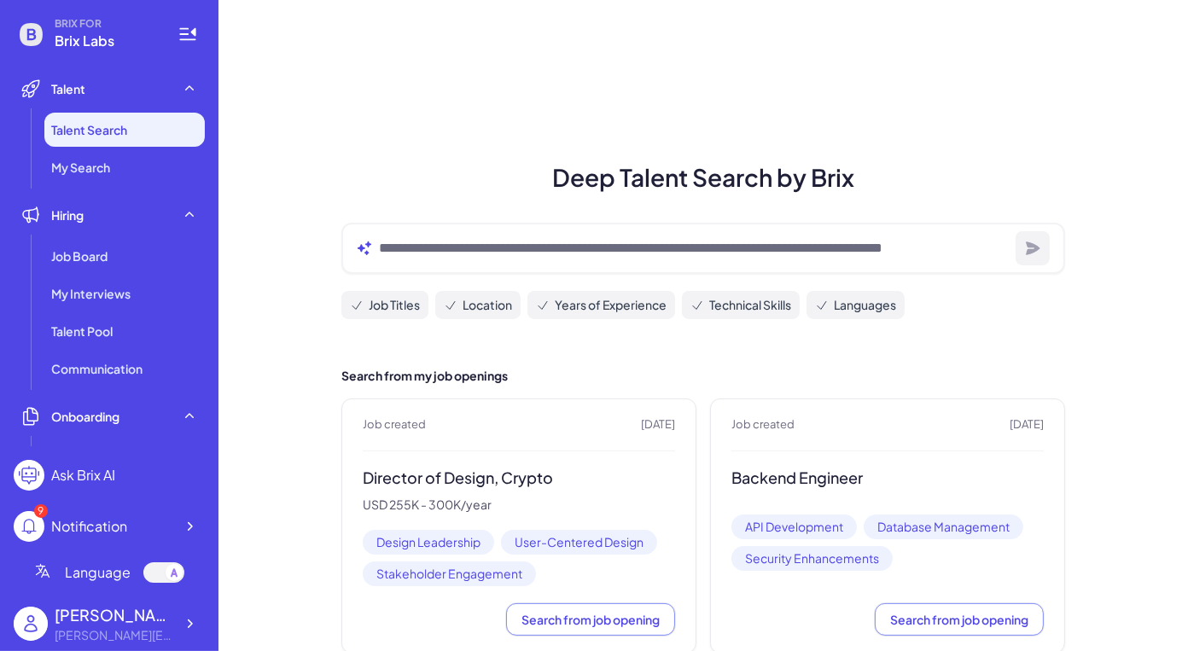
click at [533, 262] on div at bounding box center [703, 248] width 724 height 51
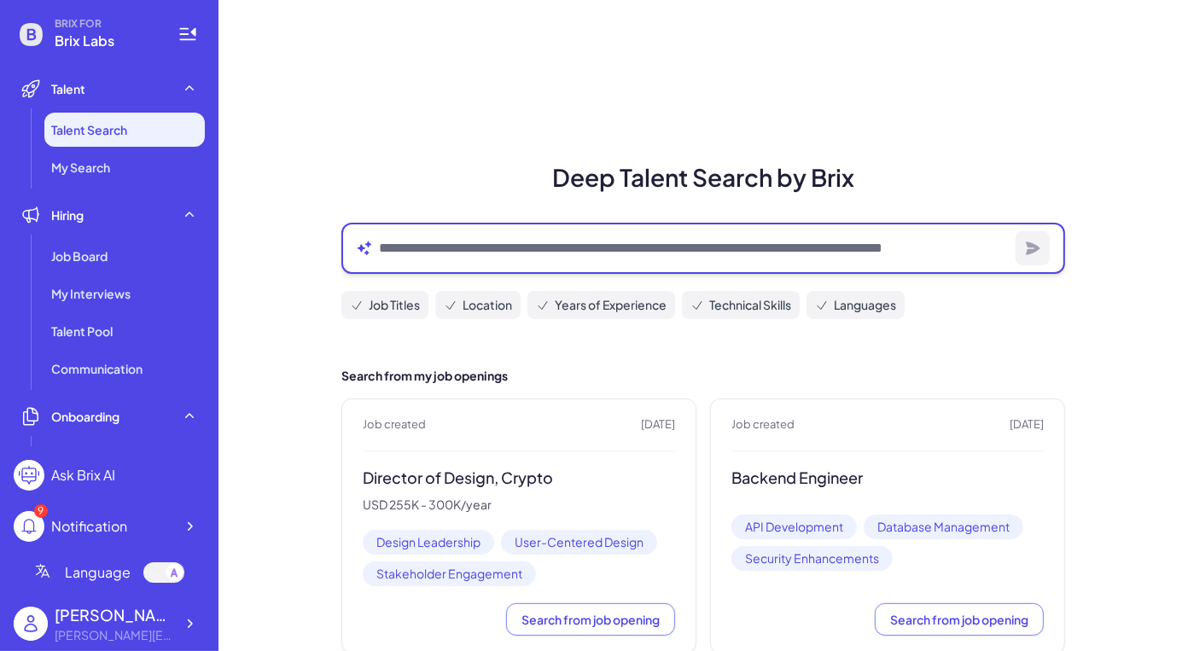
click at [529, 239] on textarea at bounding box center [694, 248] width 630 height 20
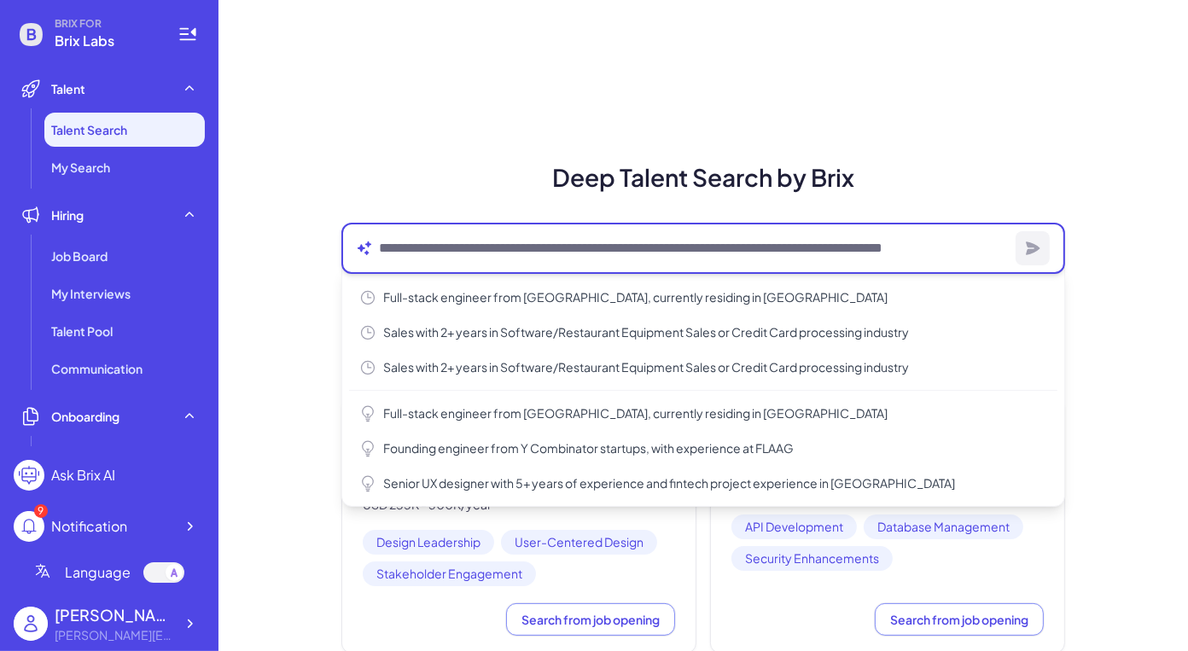
paste textarea "**********"
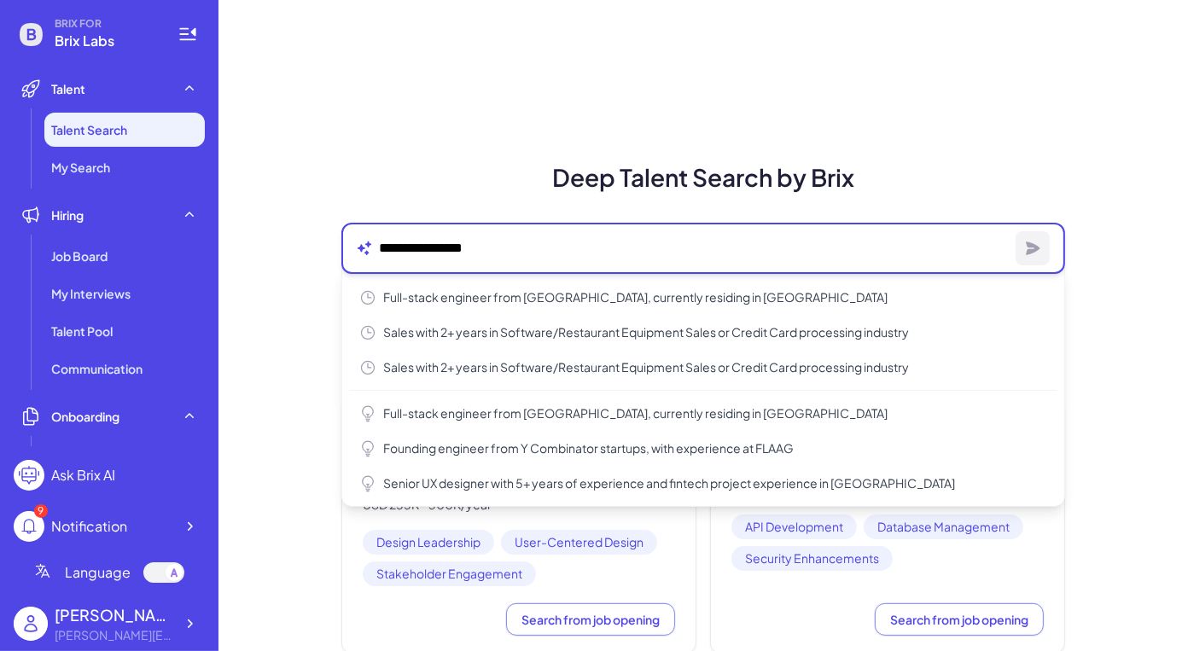
scroll to position [728, 0]
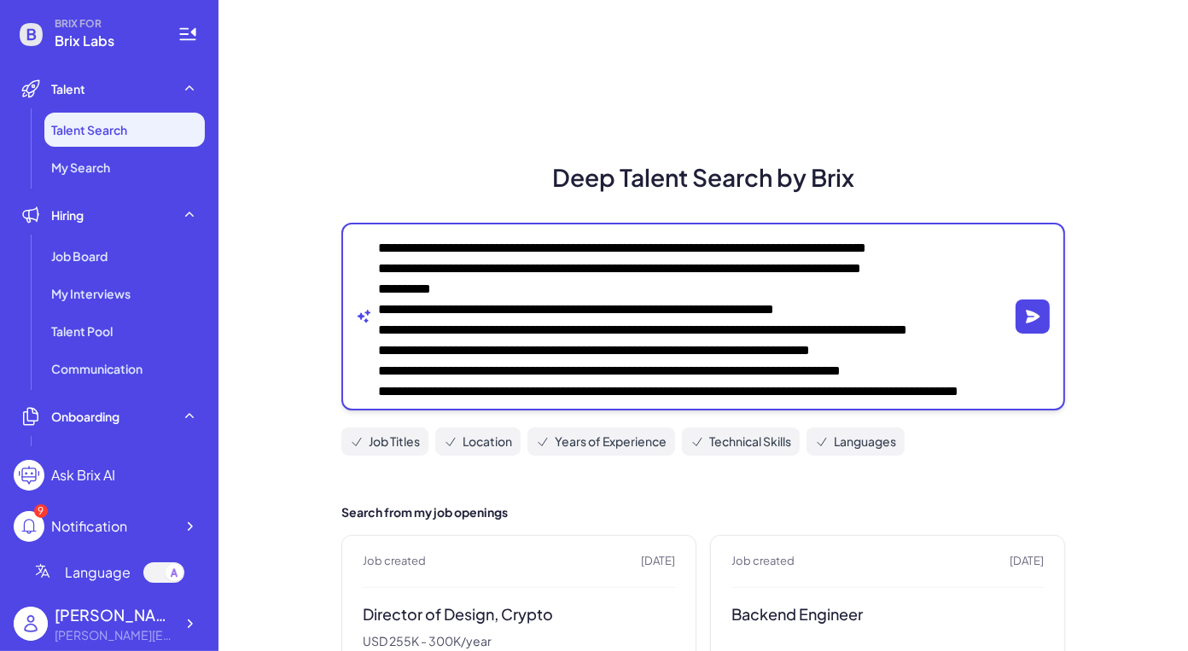
type textarea "**********"
